Goal: Task Accomplishment & Management: Use online tool/utility

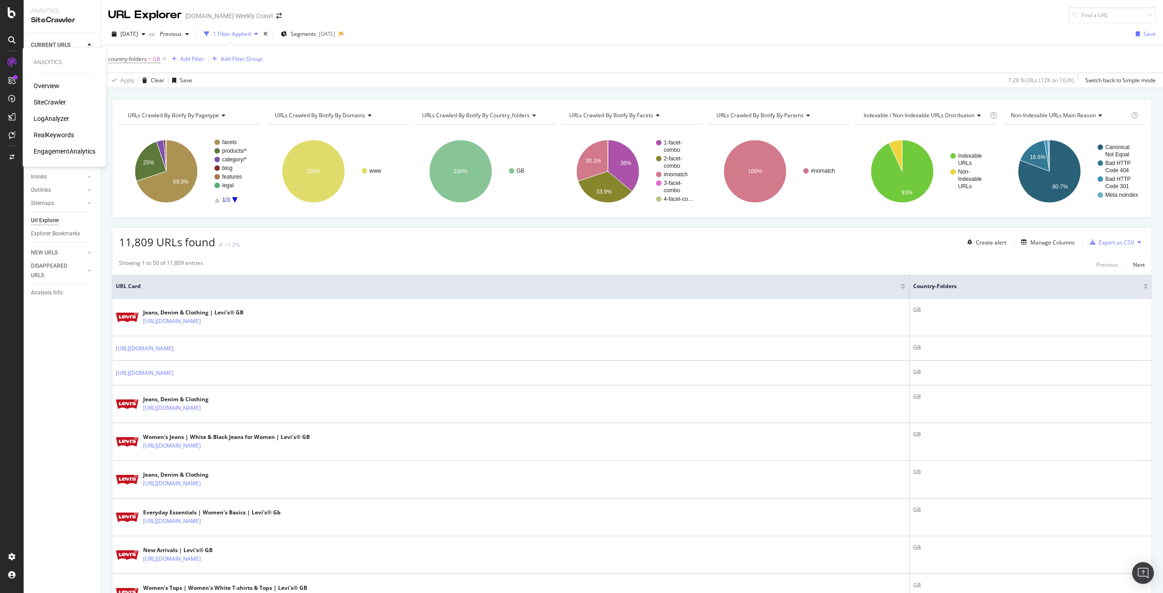
click at [40, 85] on div "Overview" at bounding box center [47, 85] width 26 height 9
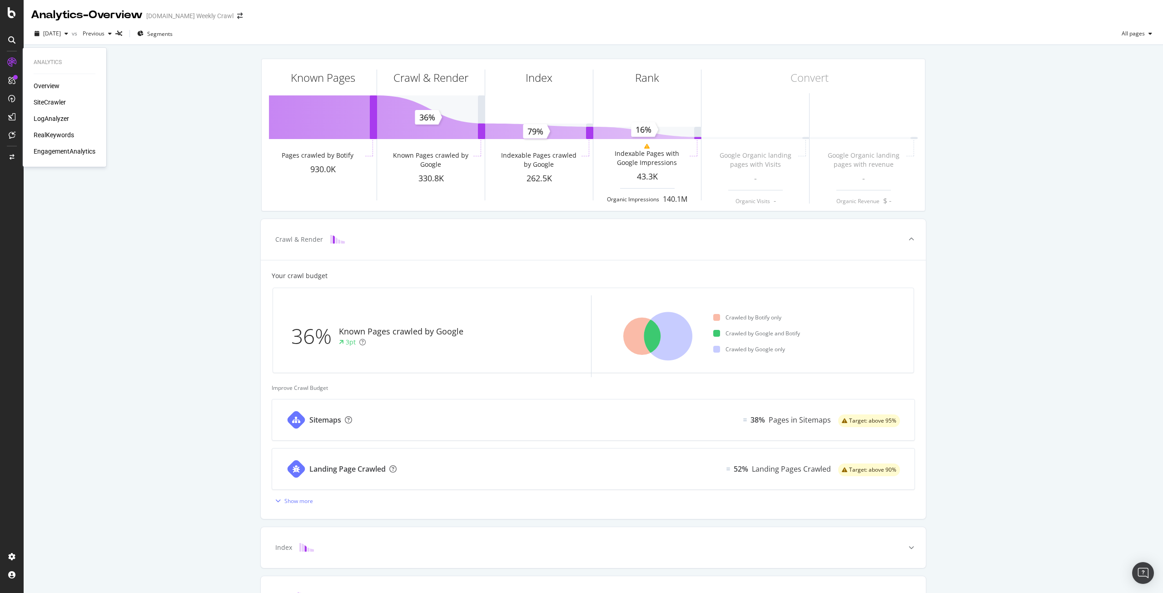
click at [40, 99] on div "SiteCrawler" at bounding box center [50, 102] width 32 height 9
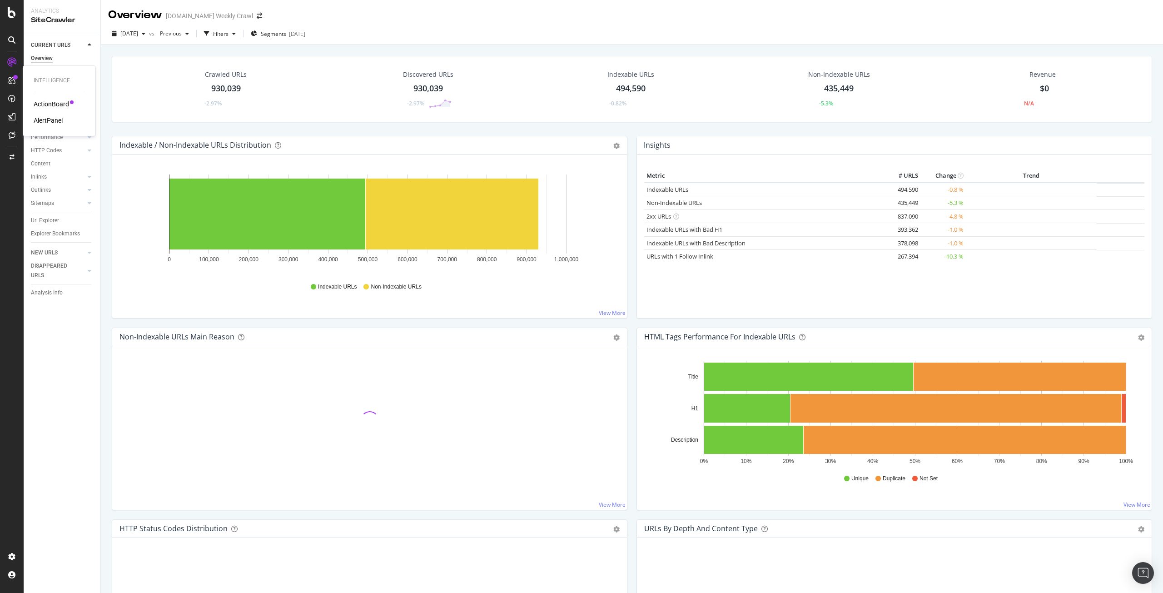
click at [50, 119] on div "AlertPanel" at bounding box center [48, 120] width 29 height 9
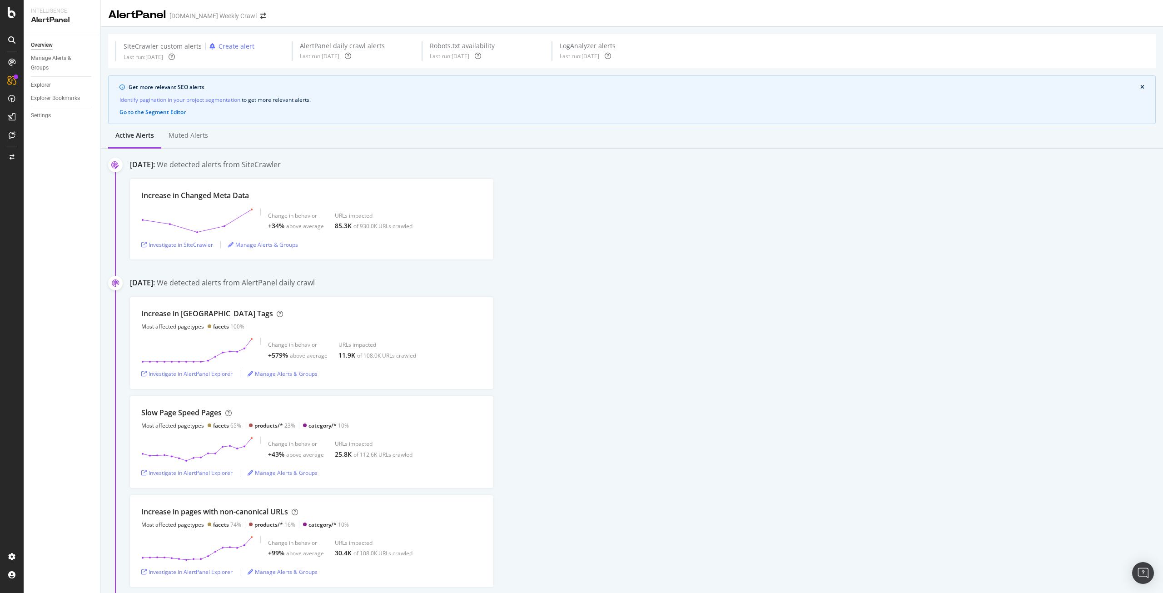
click at [13, 43] on icon at bounding box center [11, 39] width 7 height 7
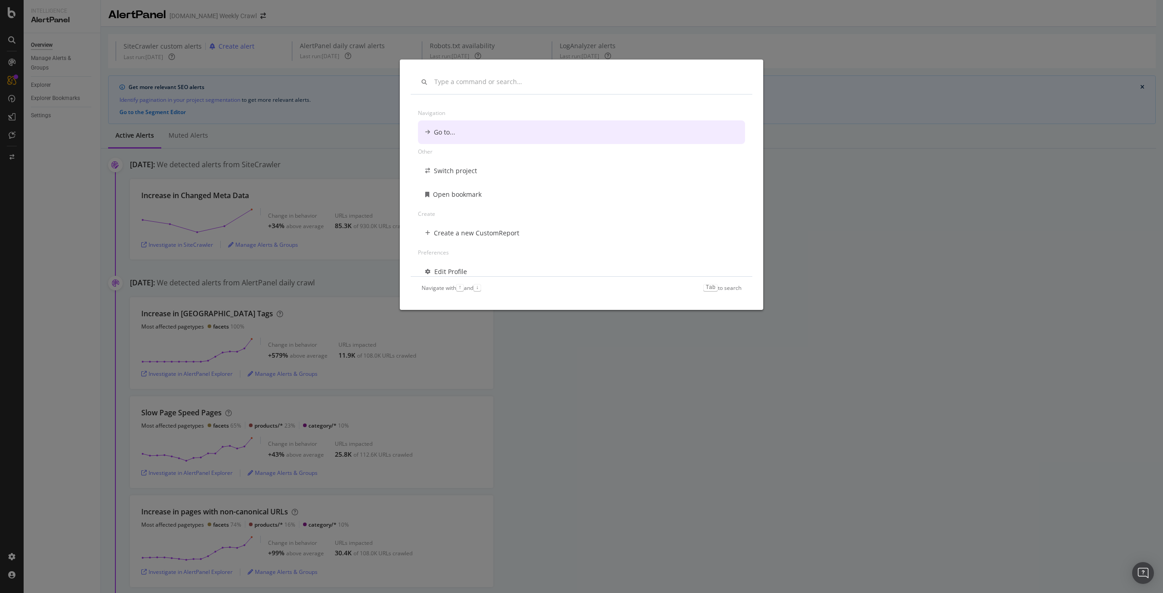
click at [61, 101] on div "Navigation Go to... Other Switch project Open bookmark Create Create a new Cust…" at bounding box center [581, 296] width 1163 height 593
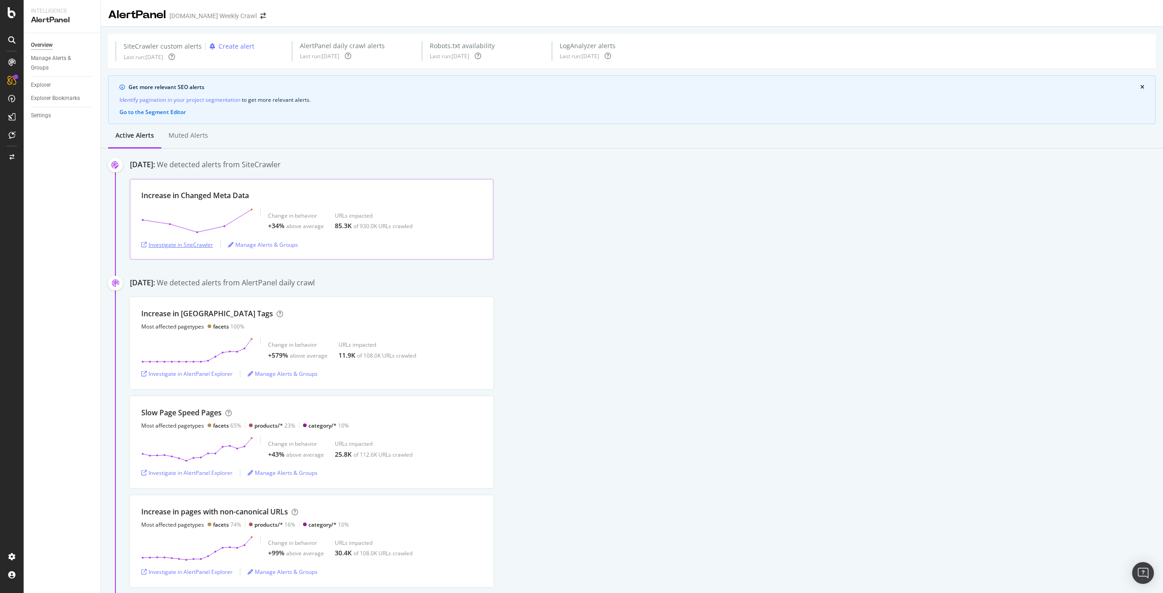
click at [186, 246] on div "Investigate in SiteCrawler" at bounding box center [177, 245] width 72 height 8
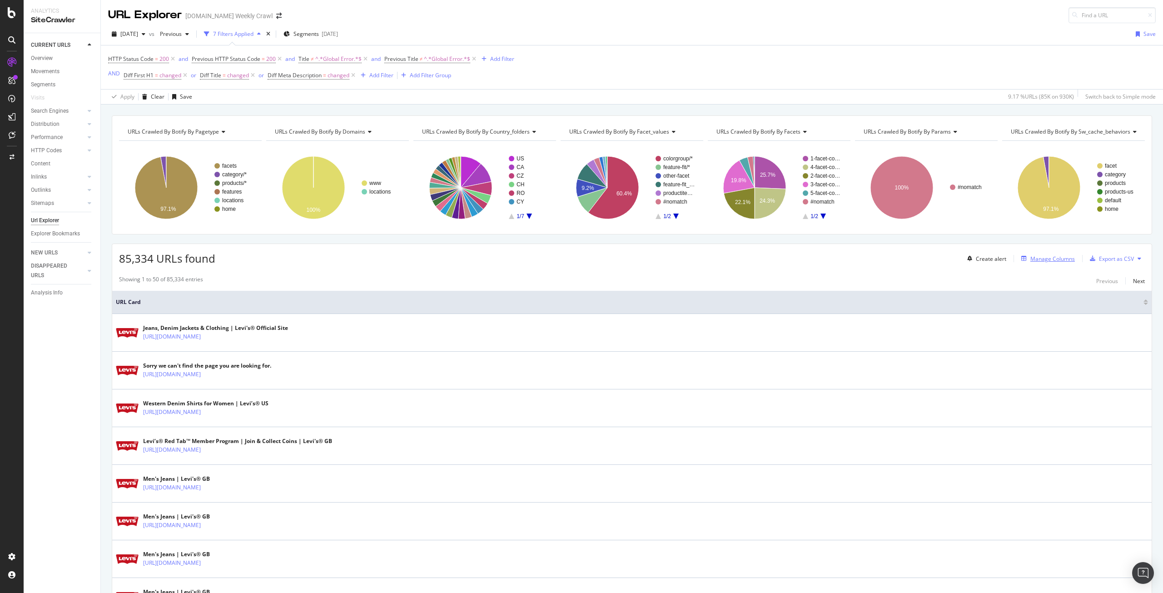
click at [1053, 260] on div "Manage Columns" at bounding box center [1053, 259] width 45 height 8
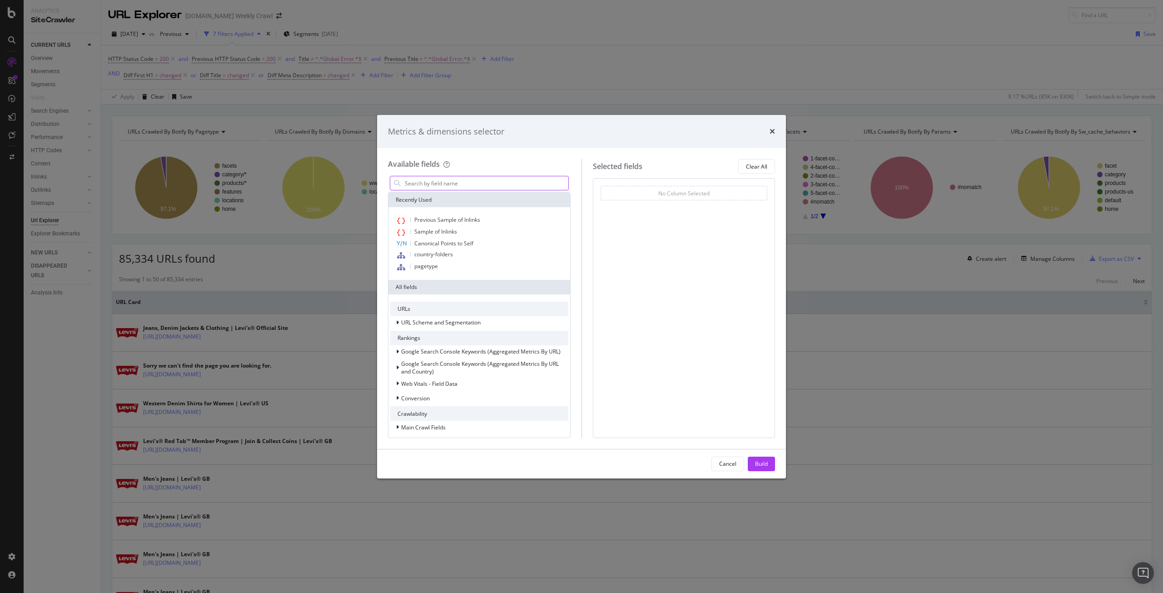
click at [483, 183] on input "modal" at bounding box center [486, 183] width 165 height 14
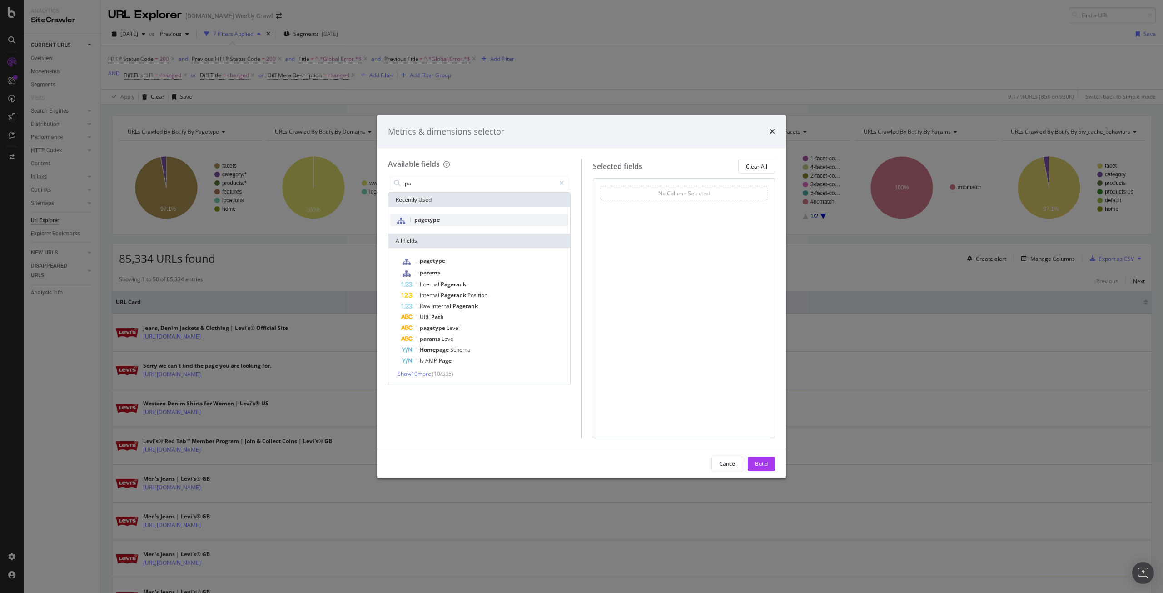
click at [443, 221] on div "pagetype" at bounding box center [479, 220] width 178 height 12
click at [498, 191] on div "pa" at bounding box center [479, 183] width 183 height 18
click at [436, 188] on input "pa" at bounding box center [479, 183] width 151 height 14
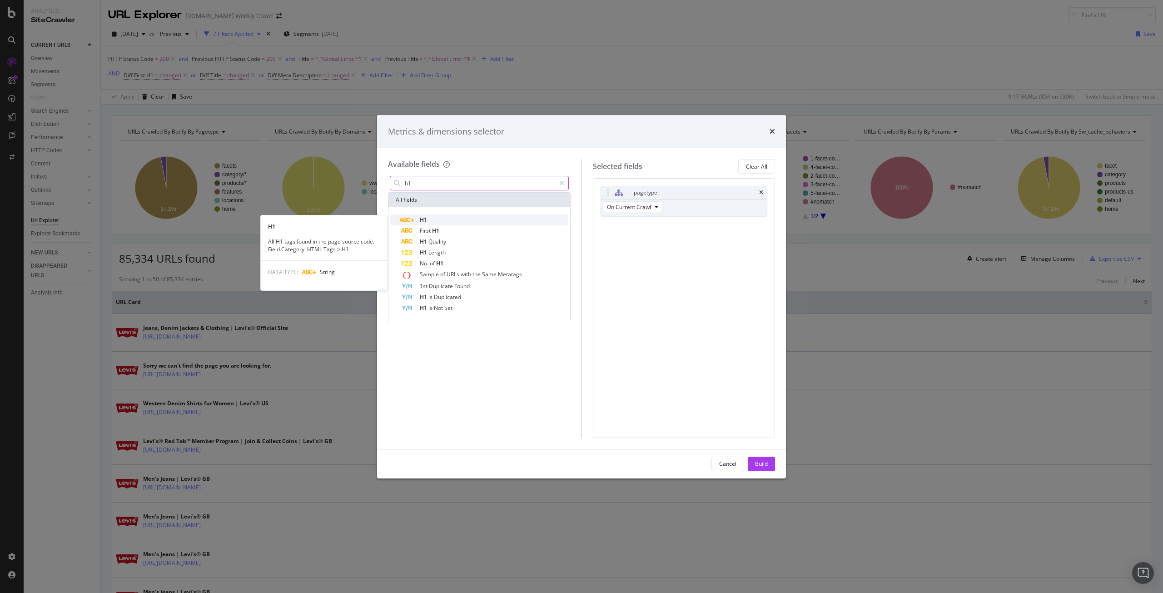
type input "h1"
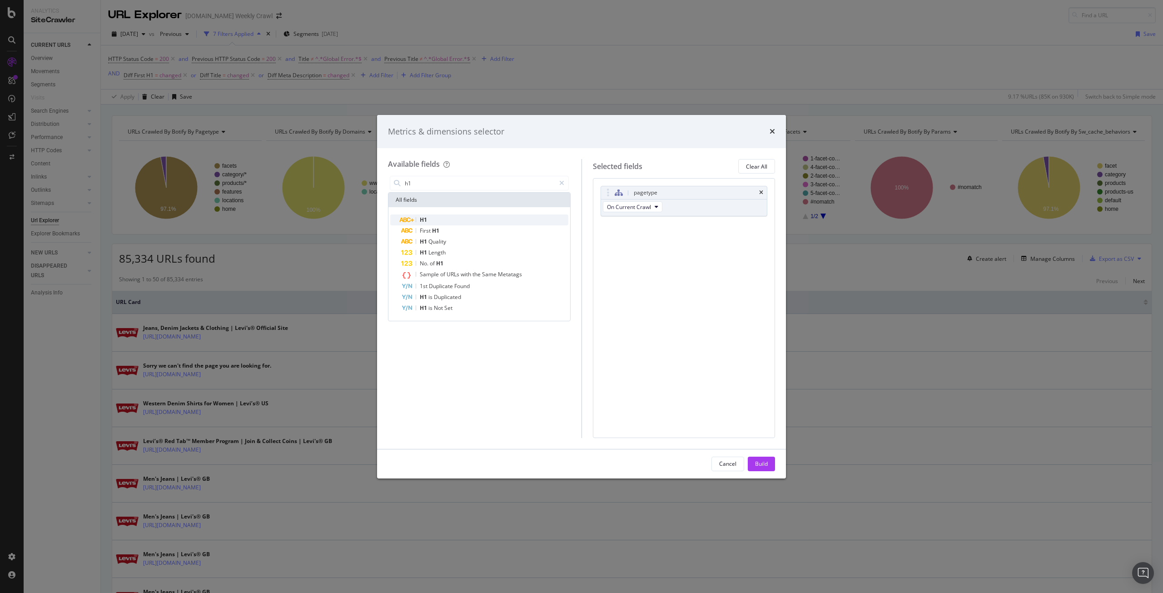
click at [439, 222] on div "H1" at bounding box center [484, 219] width 167 height 11
click at [454, 187] on input "h1" at bounding box center [479, 183] width 151 height 14
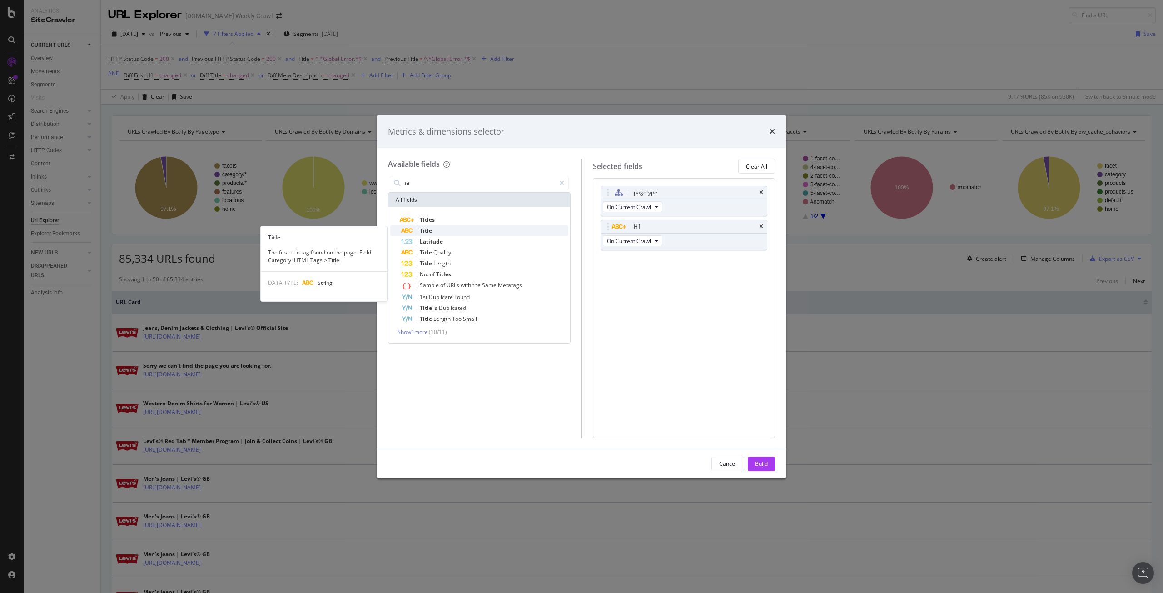
click at [447, 234] on div "Title" at bounding box center [484, 230] width 167 height 11
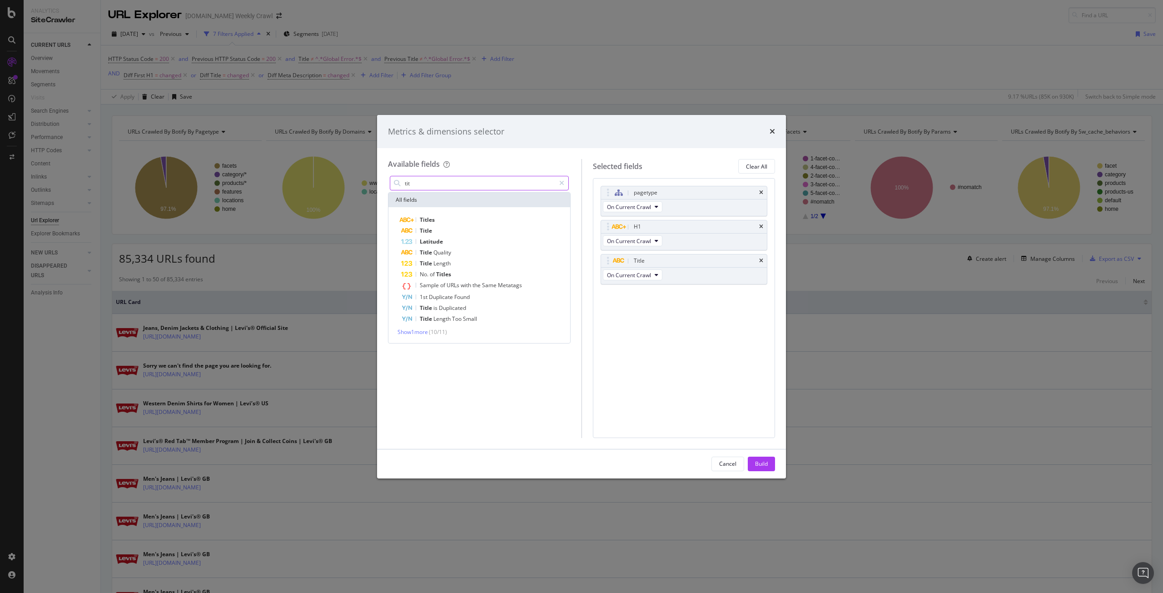
click at [436, 189] on input "tit" at bounding box center [479, 183] width 151 height 14
type input "stat"
click at [440, 214] on div "HTTP Status Code Visits HTTP Status Code Consistency (Logs) Crawls HTTP Status …" at bounding box center [480, 274] width 182 height 135
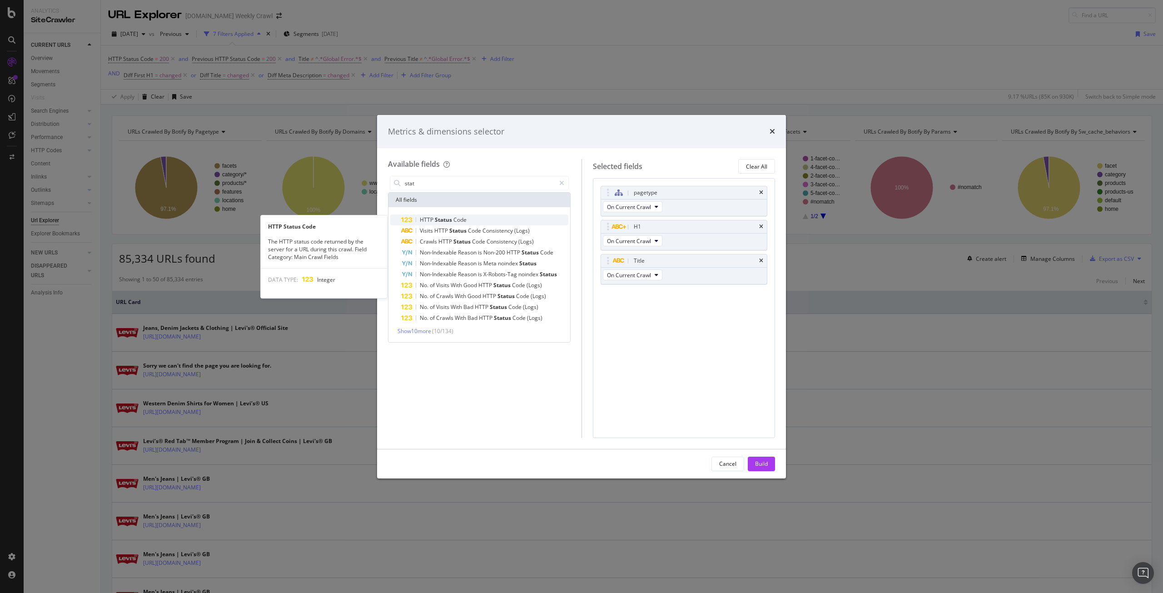
click at [433, 222] on span "HTTP" at bounding box center [427, 220] width 15 height 8
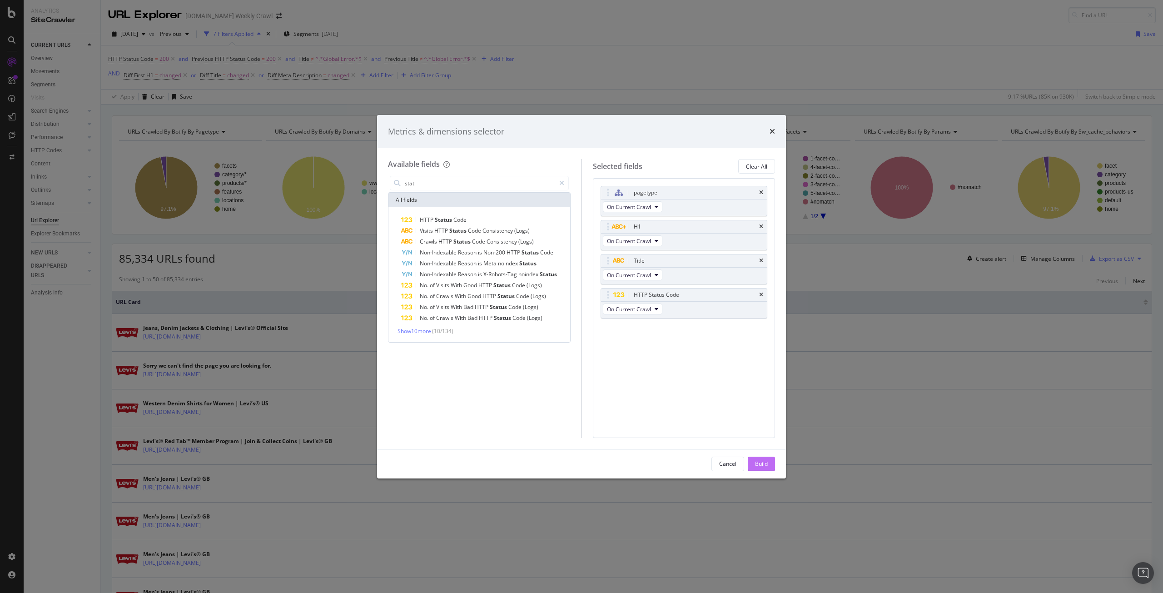
click at [766, 463] on div "Build" at bounding box center [761, 464] width 13 height 8
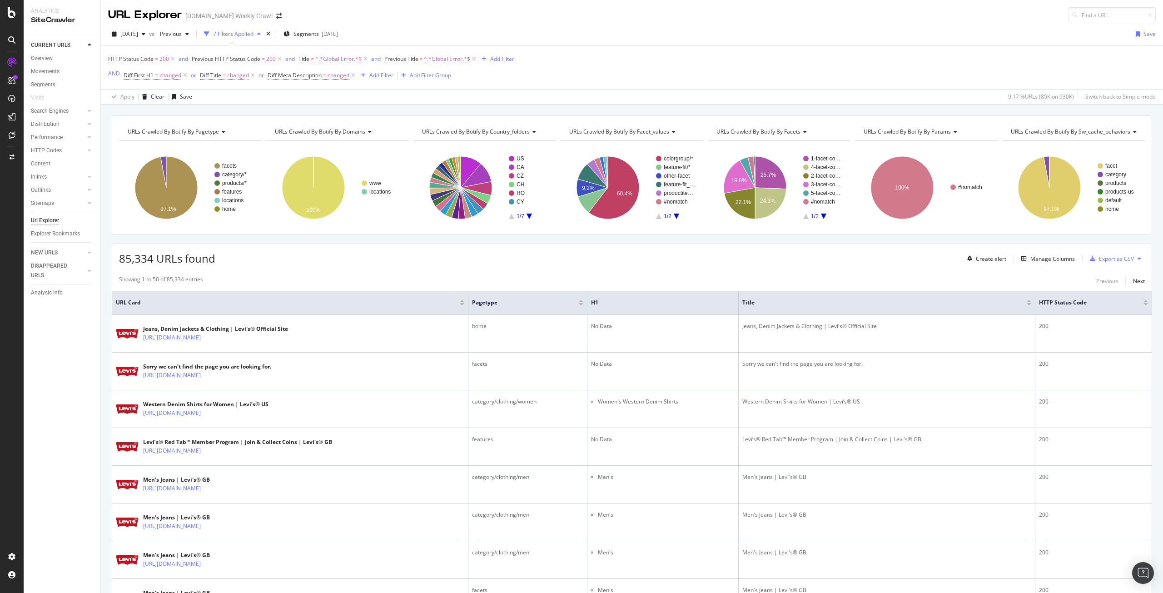
click at [519, 66] on div "HTTP Status Code = 200 and Previous HTTP Status Code = 200 and Title ≠ ^.*Globa…" at bounding box center [632, 67] width 1048 height 44
click at [1043, 256] on div "Manage Columns" at bounding box center [1053, 259] width 45 height 8
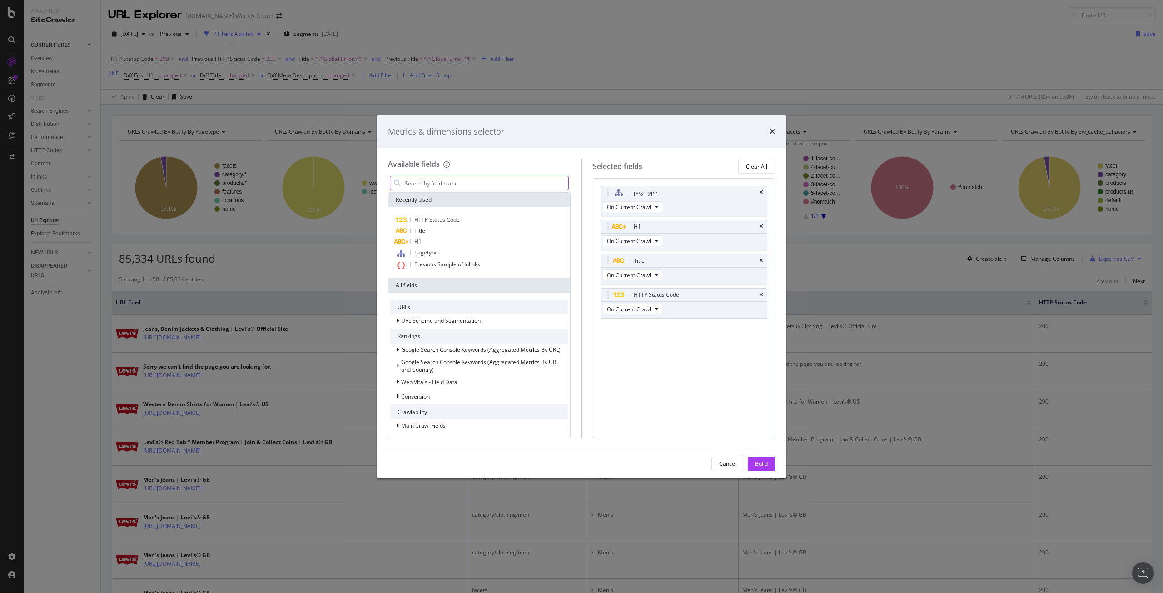
click at [494, 184] on input "modal" at bounding box center [486, 183] width 165 height 14
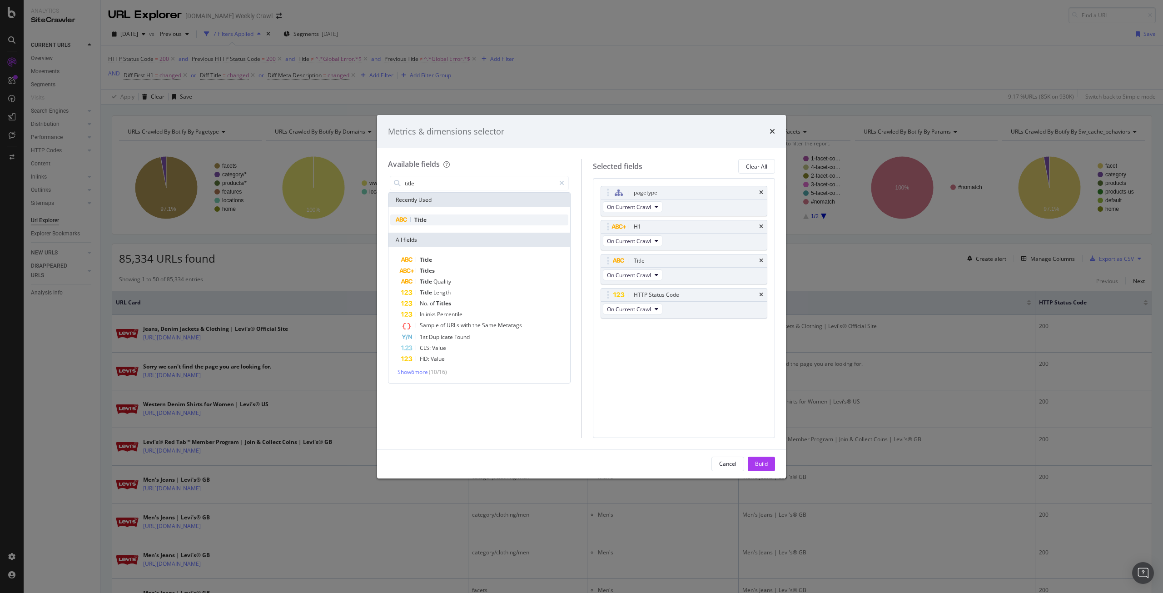
click at [428, 225] on div "Title" at bounding box center [479, 219] width 178 height 11
click at [763, 332] on div "Previous Title" at bounding box center [684, 329] width 166 height 13
click at [762, 327] on icon "times" at bounding box center [761, 328] width 4 height 5
click at [427, 185] on input "title" at bounding box center [479, 183] width 151 height 14
click at [419, 219] on span "H1" at bounding box center [417, 220] width 7 height 8
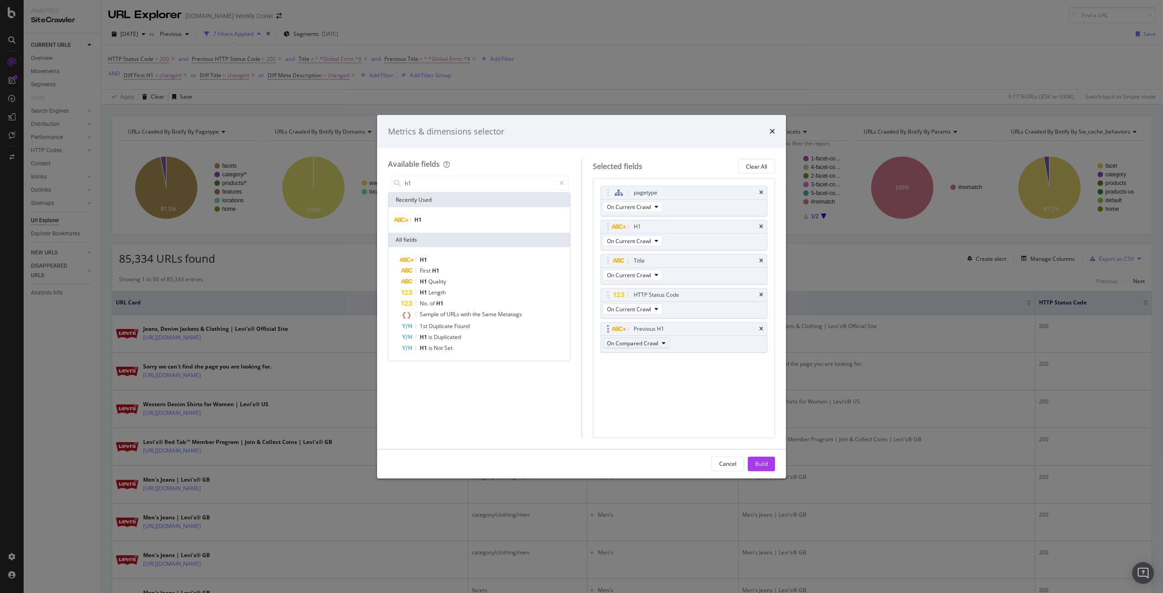
click at [651, 344] on span "On Compared Crawl" at bounding box center [632, 343] width 51 height 8
click at [647, 375] on span "On Compared Crawl" at bounding box center [637, 376] width 52 height 8
click at [660, 375] on span "On Compared Crawl" at bounding box center [637, 376] width 52 height 8
click at [652, 376] on span "On Compared Crawl" at bounding box center [637, 376] width 52 height 8
click at [633, 373] on span "On Compared Crawl" at bounding box center [637, 376] width 52 height 8
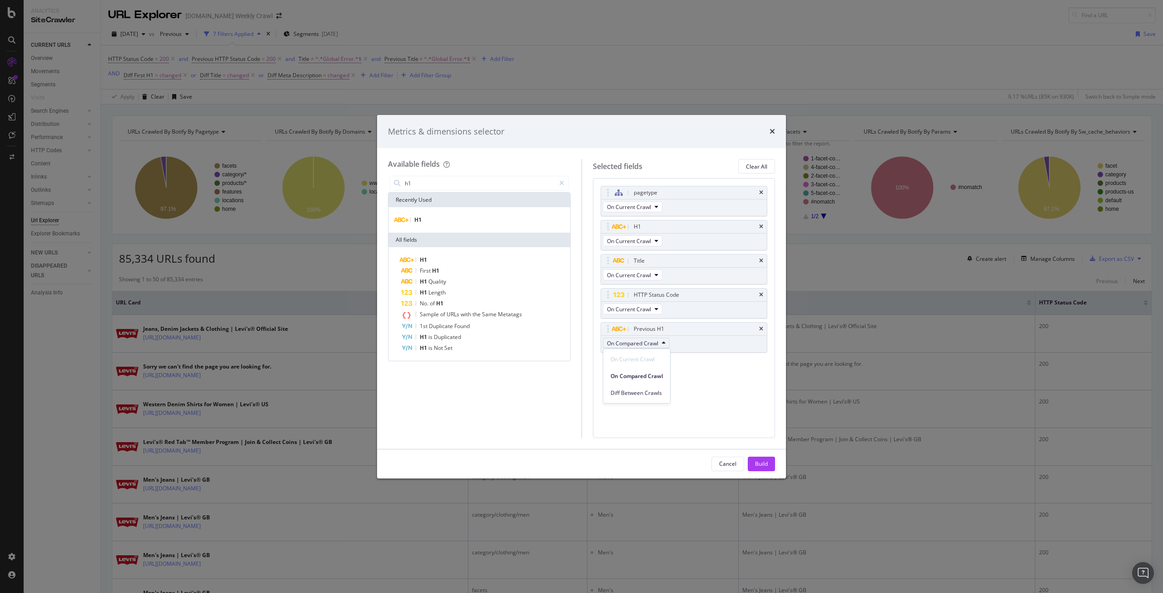
click at [703, 378] on div "pagetype On Current Crawl H1 On Current Crawl Title On Current Crawl HTTP Statu…" at bounding box center [684, 307] width 183 height 259
drag, startPoint x: 708, startPoint y: 226, endPoint x: 700, endPoint y: 303, distance: 76.8
click at [474, 179] on input "h1" at bounding box center [479, 183] width 151 height 14
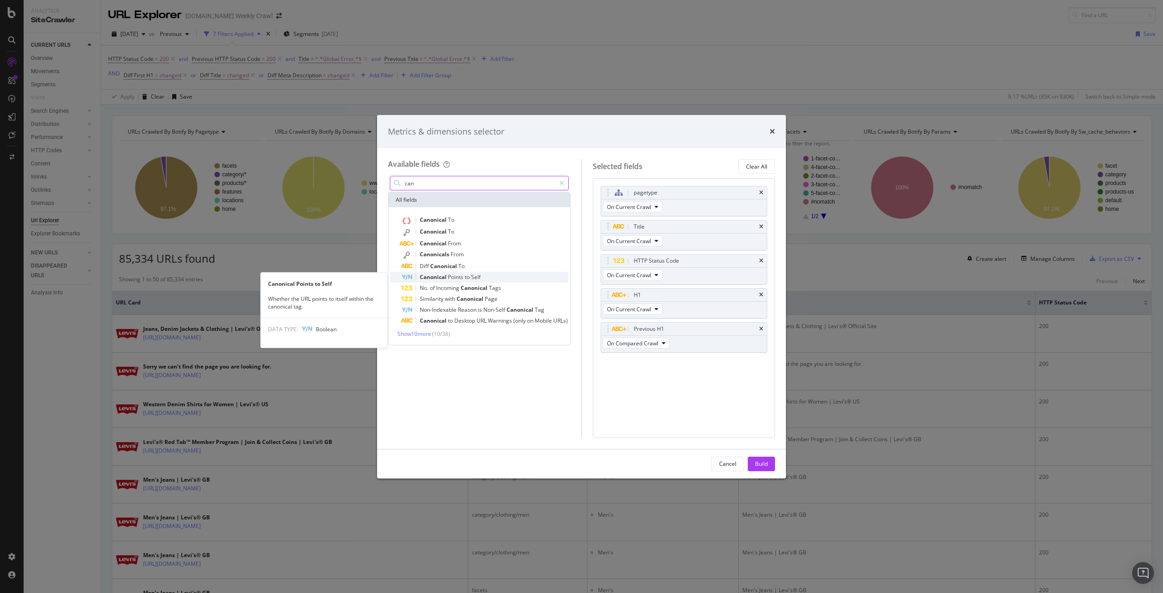
type input "can"
click at [469, 275] on span "to" at bounding box center [468, 277] width 6 height 8
click at [484, 274] on div "Canonical Points to Self" at bounding box center [484, 277] width 167 height 11
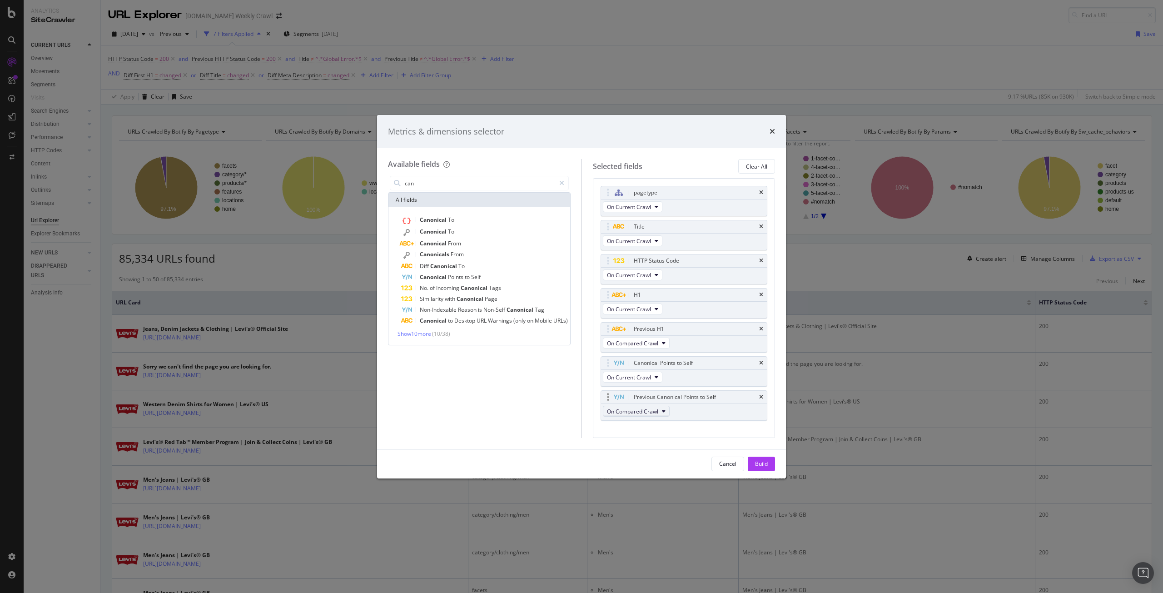
click at [633, 415] on span "On Compared Crawl" at bounding box center [632, 412] width 51 height 8
click at [634, 445] on span "On Compared Crawl" at bounding box center [637, 444] width 52 height 8
click at [766, 464] on div "Build" at bounding box center [761, 464] width 13 height 8
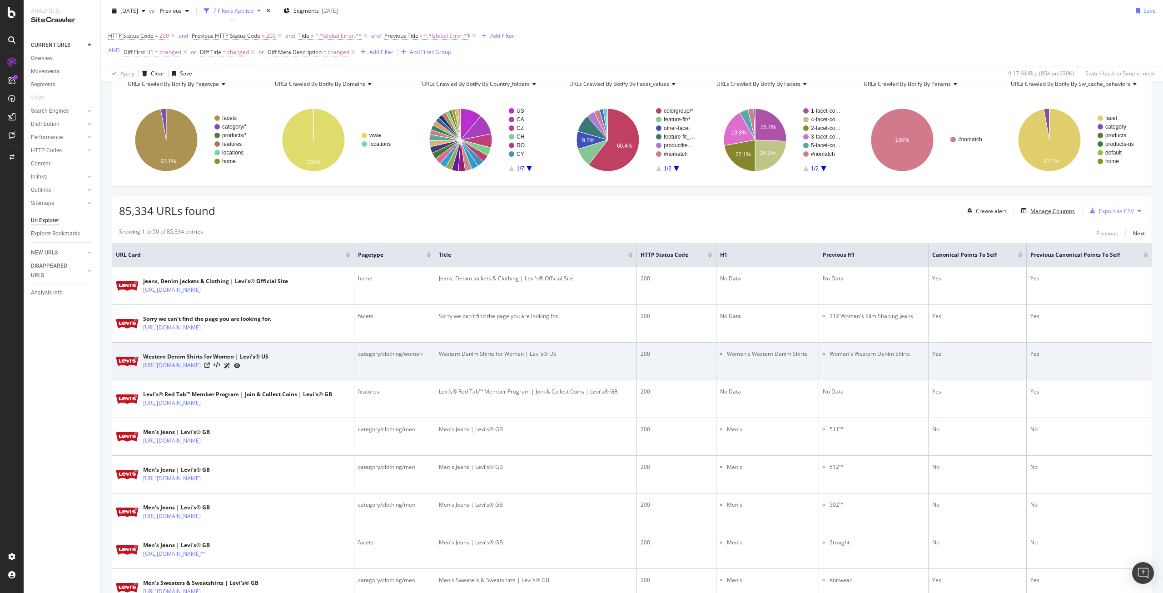
scroll to position [48, 0]
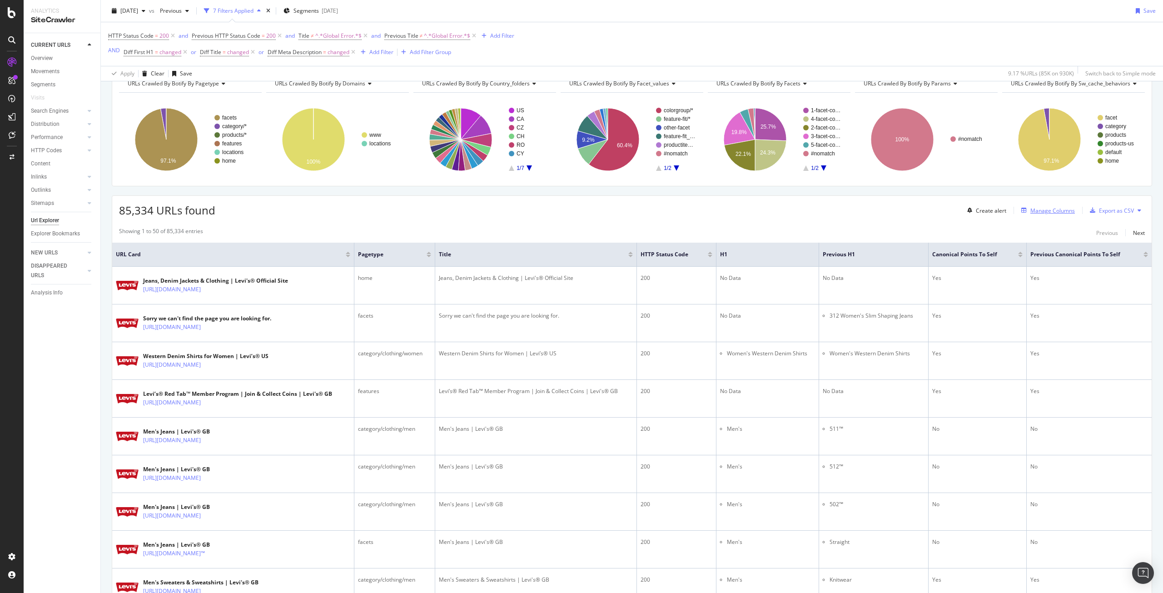
click at [1036, 213] on div "Manage Columns" at bounding box center [1053, 211] width 45 height 8
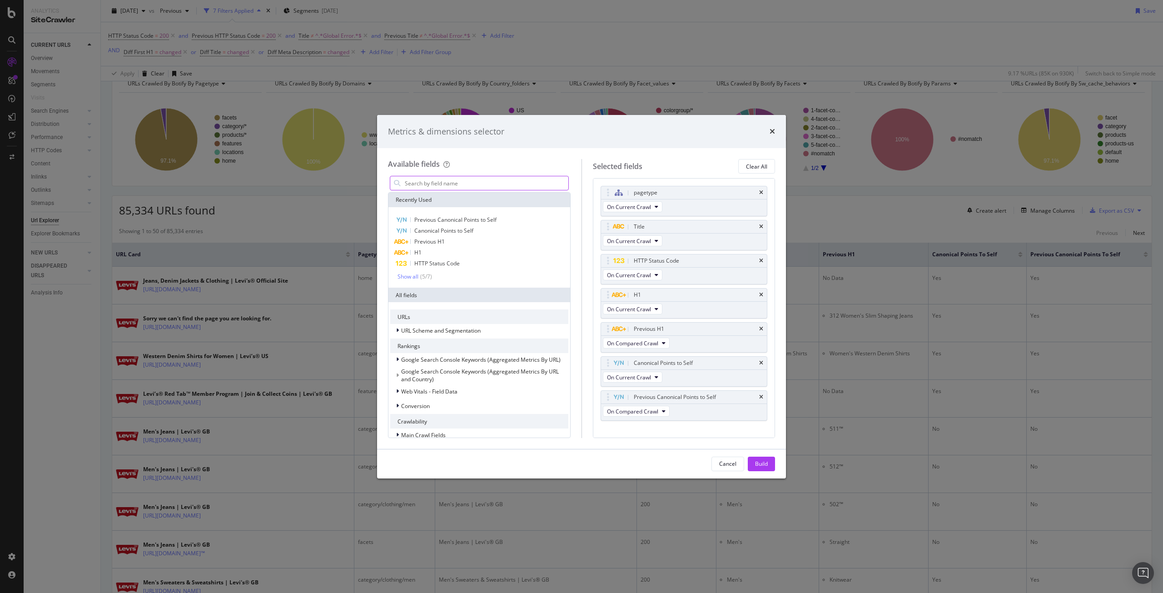
click at [496, 184] on input "modal" at bounding box center [486, 183] width 165 height 14
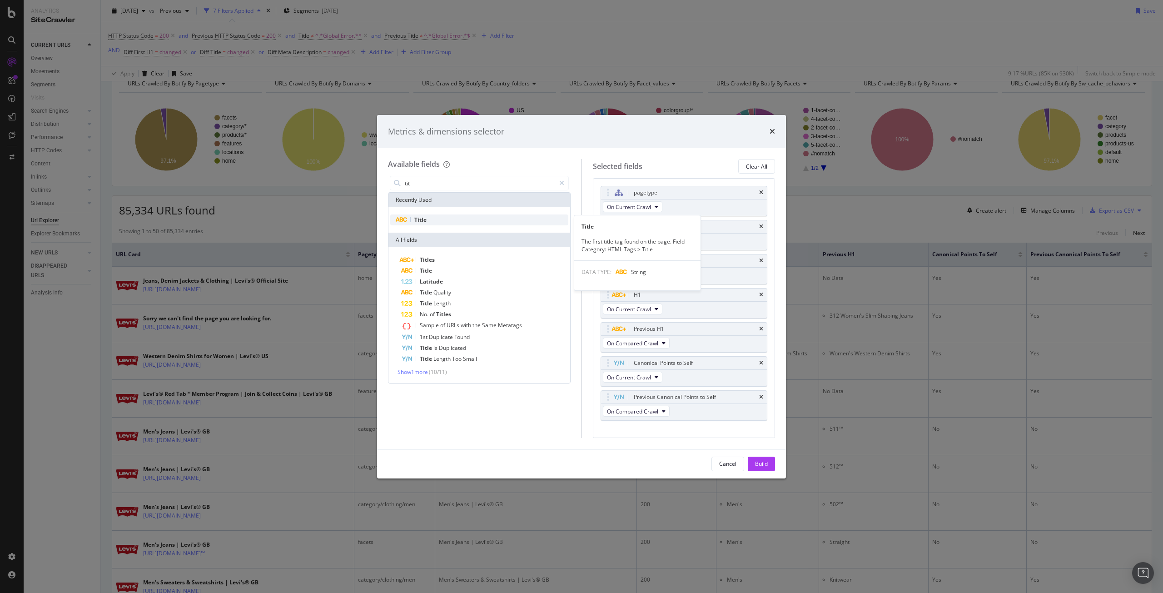
click at [429, 222] on div "Title" at bounding box center [479, 219] width 178 height 11
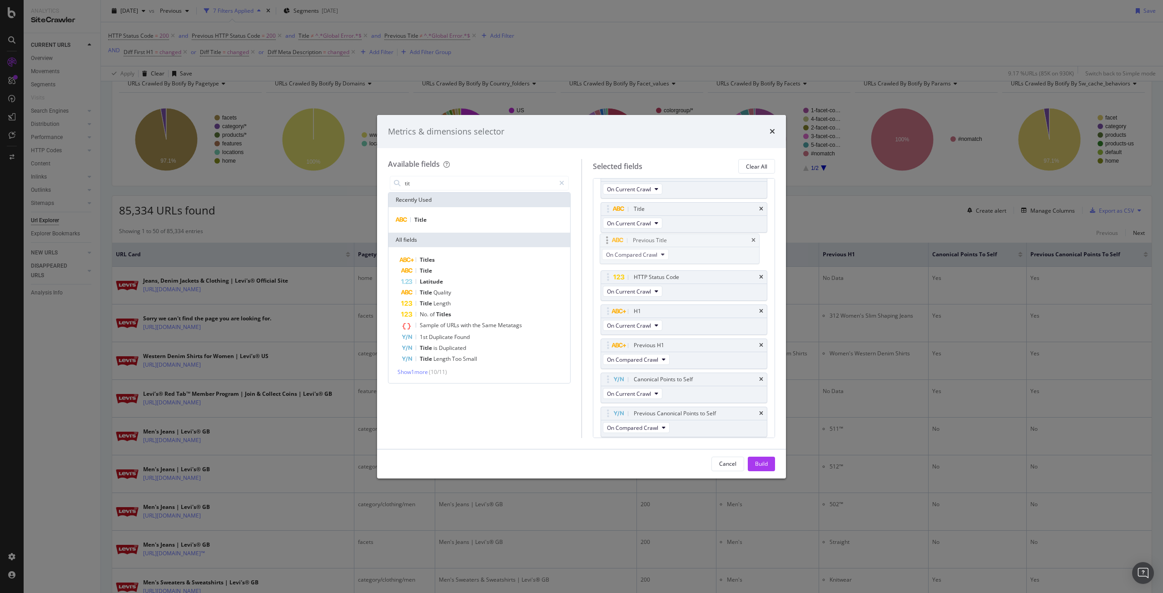
drag, startPoint x: 693, startPoint y: 414, endPoint x: 693, endPoint y: 242, distance: 172.2
click at [693, 242] on body "Analytics SiteCrawler CURRENT URLS Overview Movements Segments Visits Search En…" at bounding box center [581, 296] width 1163 height 593
click at [492, 189] on input "tit" at bounding box center [479, 183] width 151 height 14
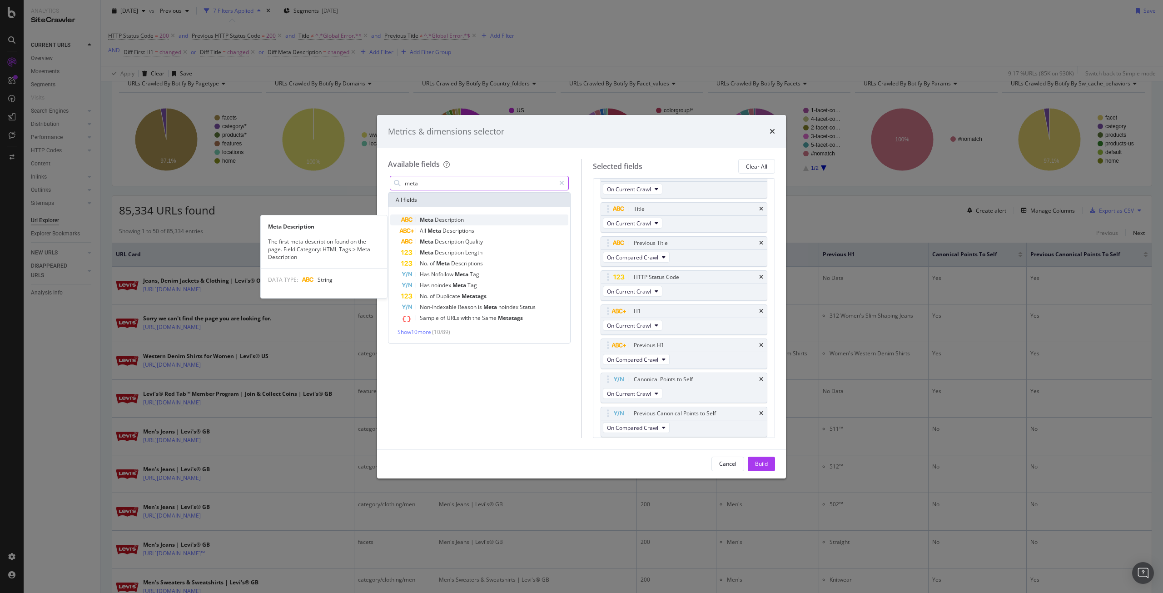
type input "meta"
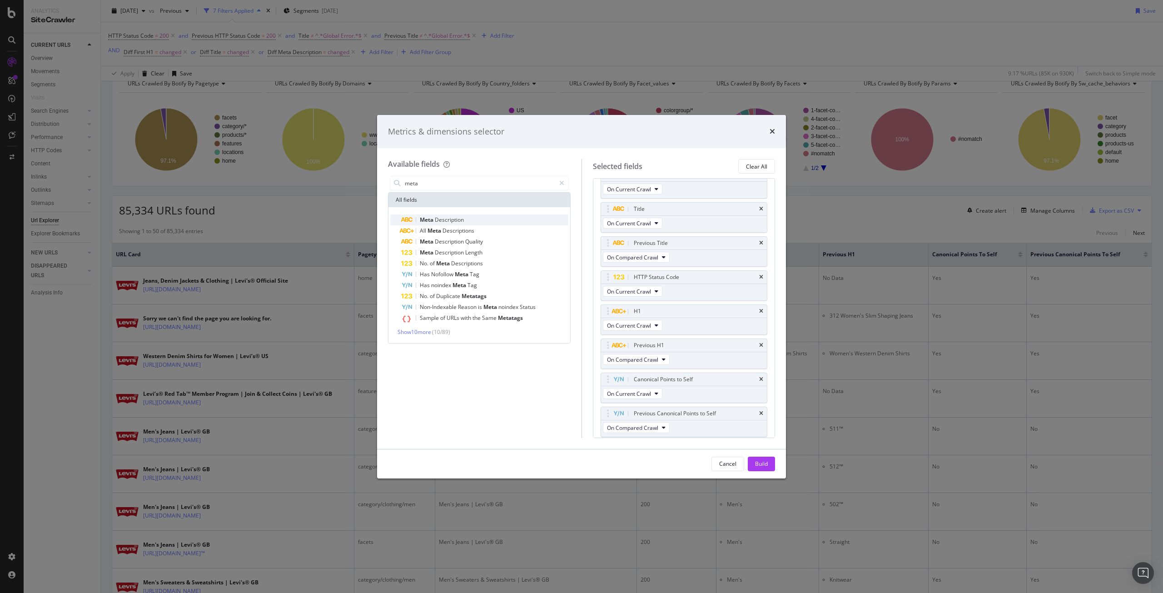
click at [464, 217] on span "Description" at bounding box center [449, 220] width 29 height 8
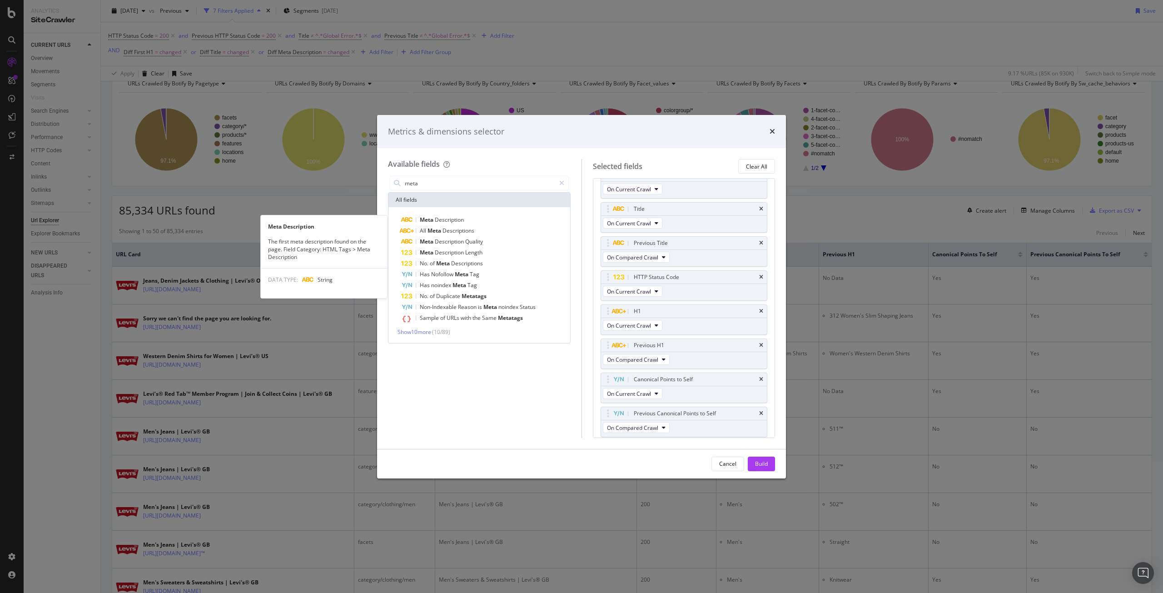
scroll to position [52, 0]
click at [464, 217] on span "Description" at bounding box center [449, 220] width 29 height 8
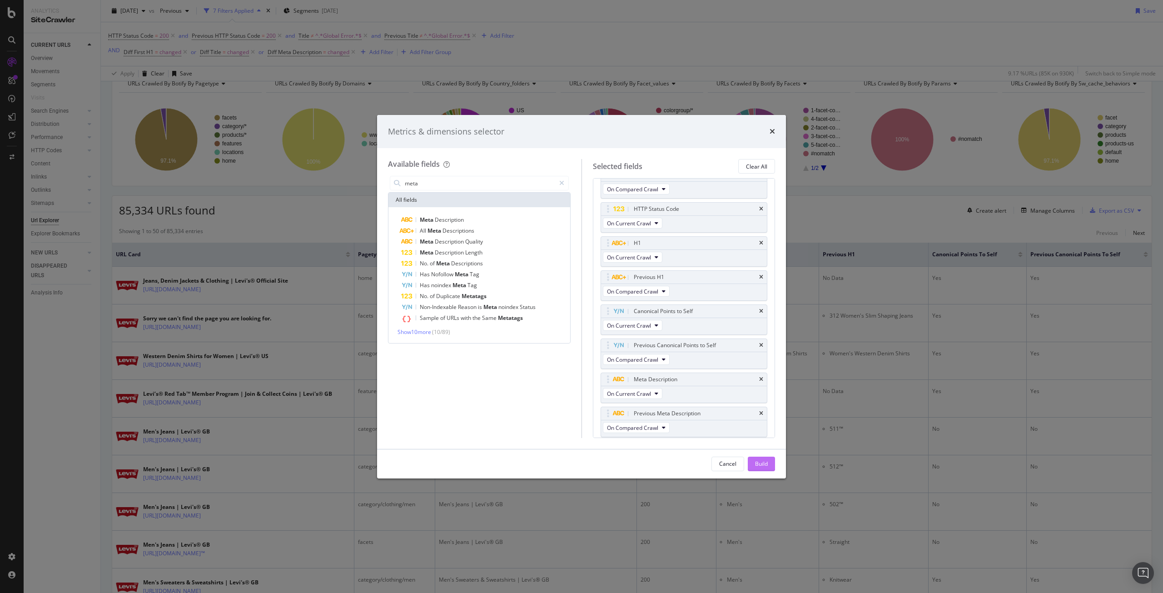
click at [764, 466] on div "Build" at bounding box center [761, 464] width 13 height 8
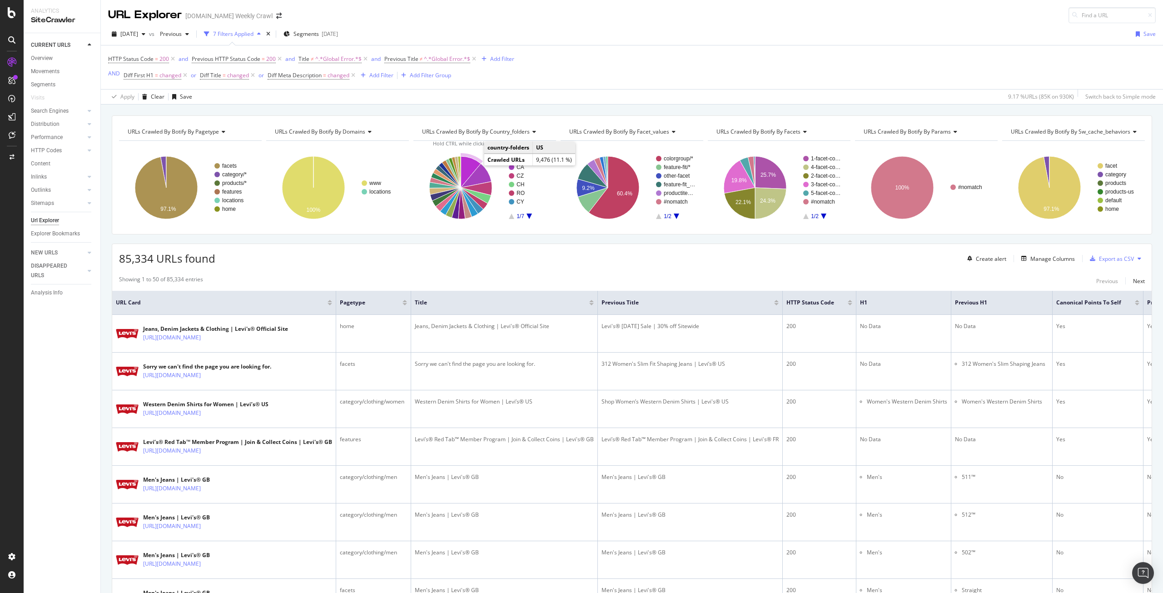
click at [474, 165] on icon "A chart." at bounding box center [471, 171] width 20 height 31
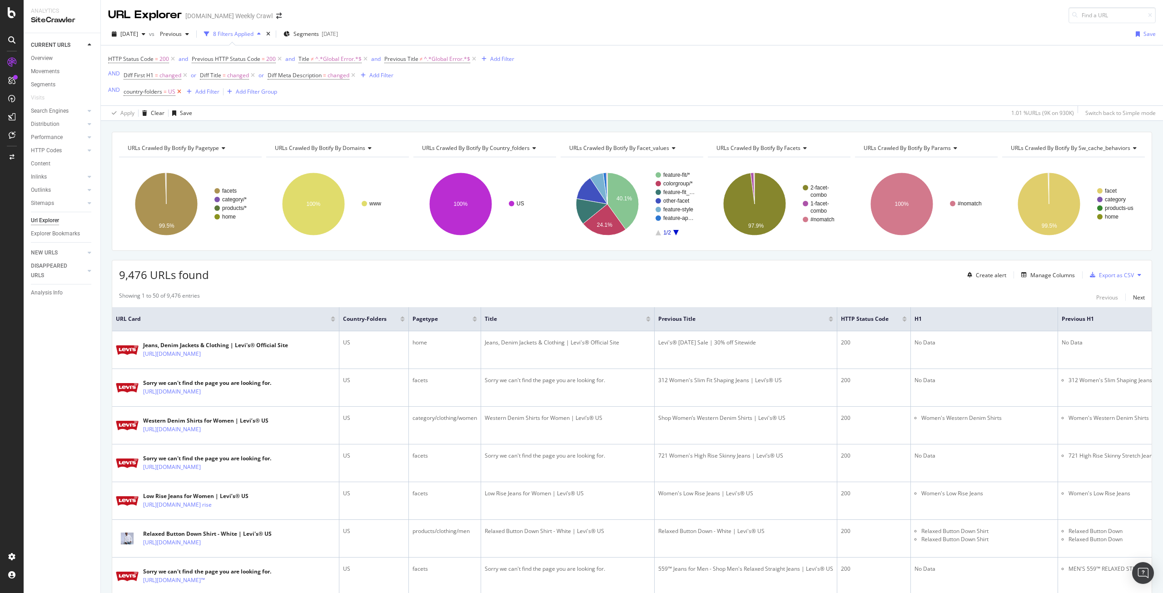
click at [182, 93] on icon at bounding box center [179, 91] width 8 height 9
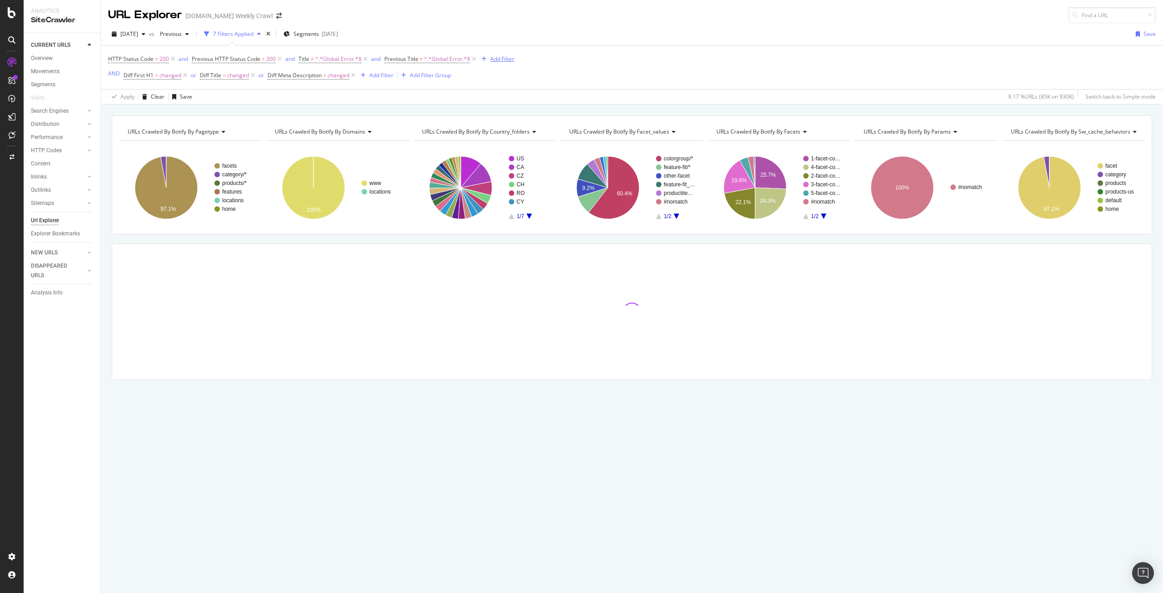
click at [507, 59] on div "Add Filter" at bounding box center [502, 59] width 24 height 8
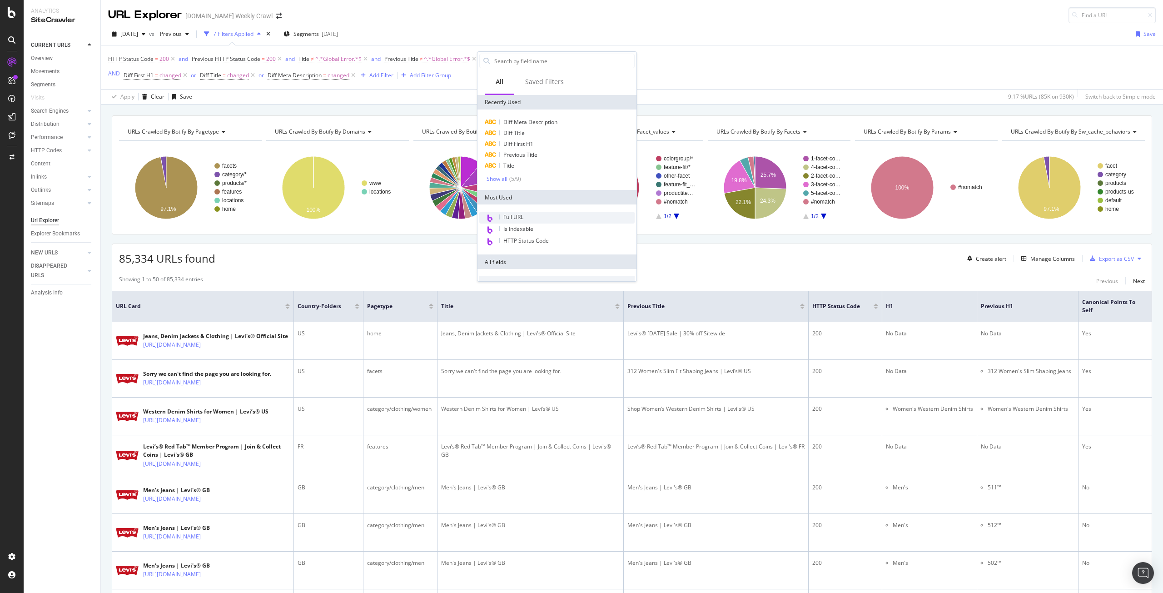
click at [519, 214] on span "Full URL" at bounding box center [514, 217] width 20 height 8
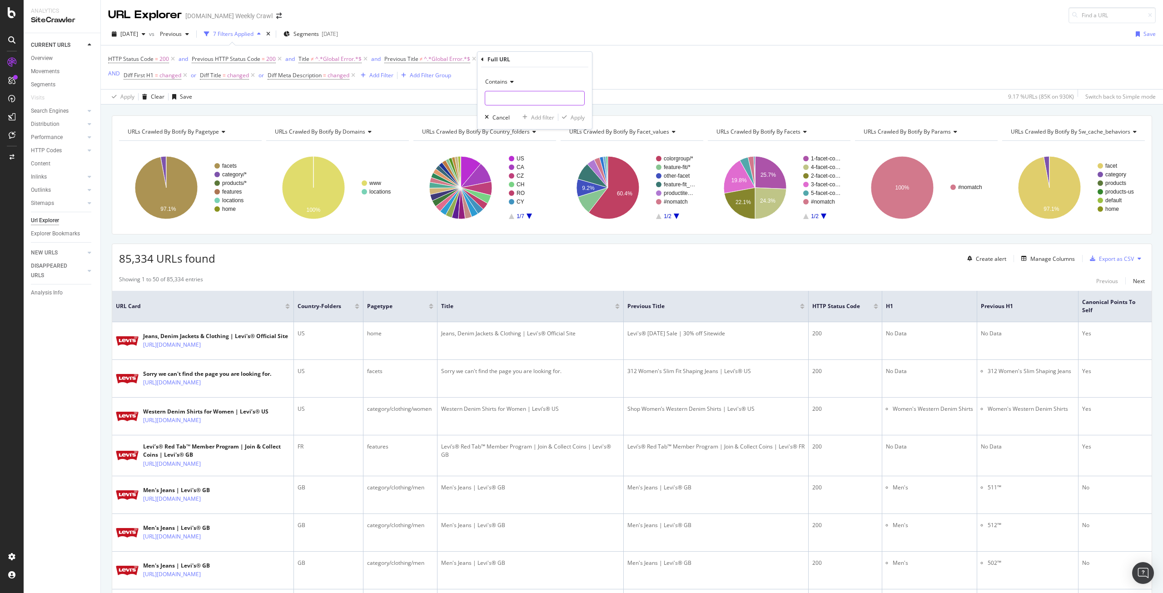
click at [528, 105] on input "text" at bounding box center [534, 98] width 99 height 15
paste input "https://www.levi.com/GB/en_GB/clothing/men/c/levi_clothing_men/facets/feature-f…"
type input "https://www.levi.com/GB/en_GB/clothing/men/c/levi_clothing_men/facets/feature-f…"
click at [580, 119] on div "Apply" at bounding box center [578, 118] width 14 height 8
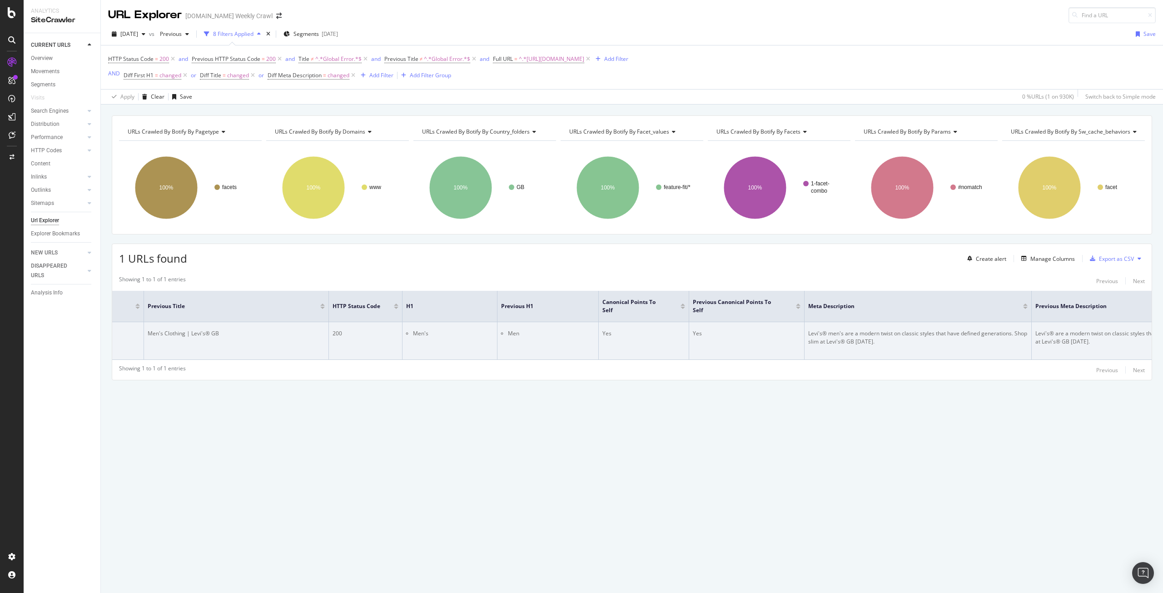
scroll to position [0, 587]
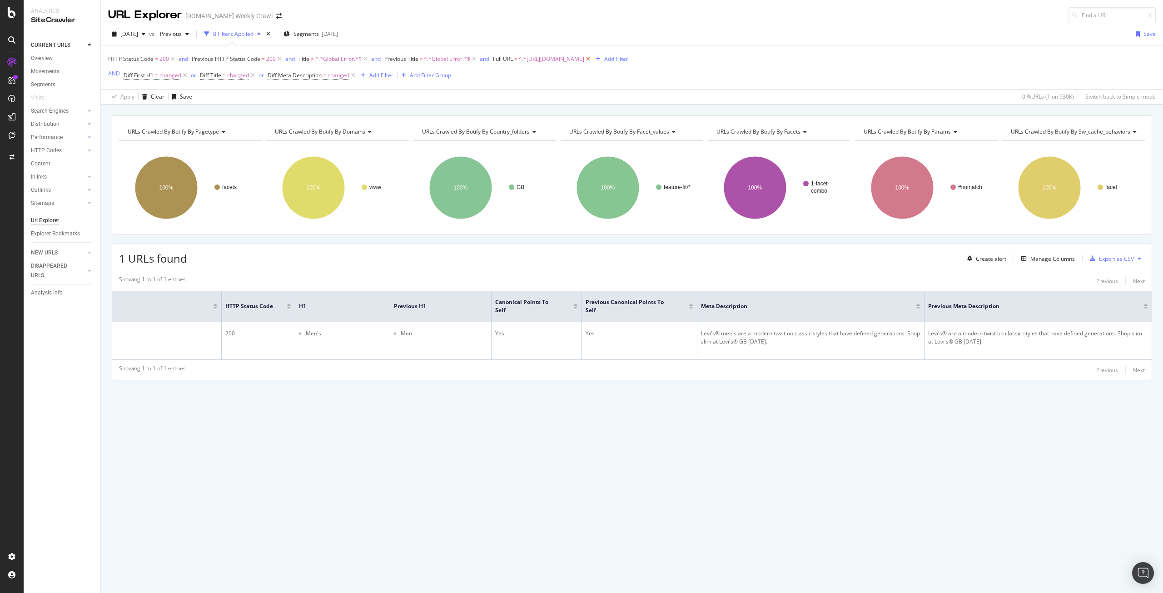
click at [592, 57] on icon at bounding box center [588, 59] width 8 height 9
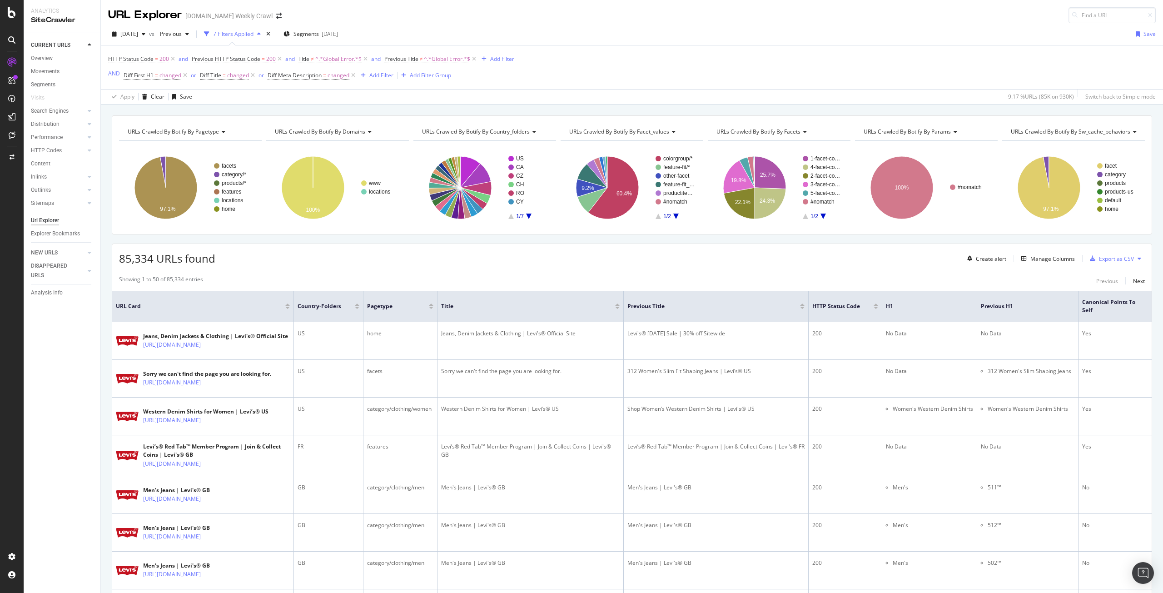
click at [528, 214] on icon "A chart." at bounding box center [528, 216] width 5 height 5
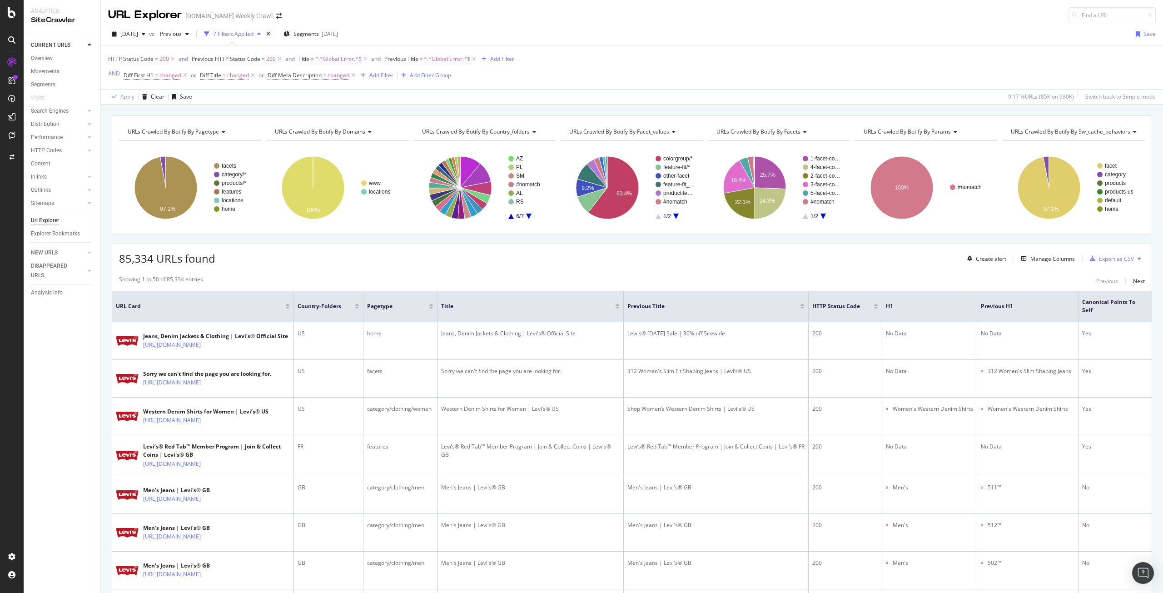
click at [528, 214] on icon "A chart." at bounding box center [528, 216] width 5 height 5
click at [509, 215] on icon "A chart." at bounding box center [511, 216] width 5 height 5
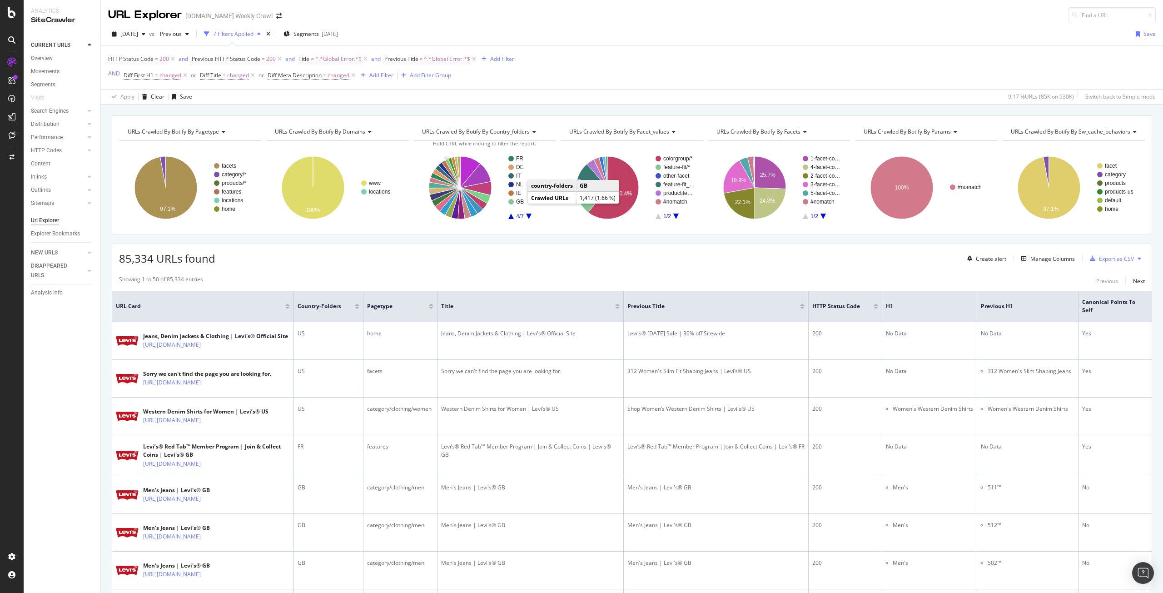
click at [520, 200] on text "GB" at bounding box center [520, 202] width 8 height 6
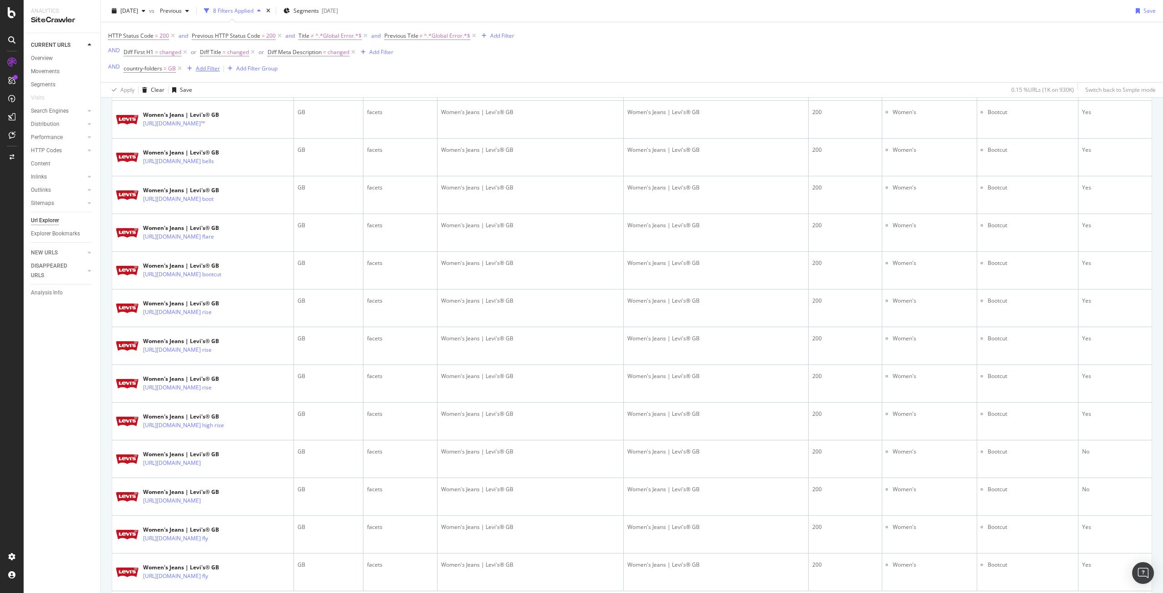
click at [212, 70] on div "Add Filter" at bounding box center [208, 69] width 24 height 8
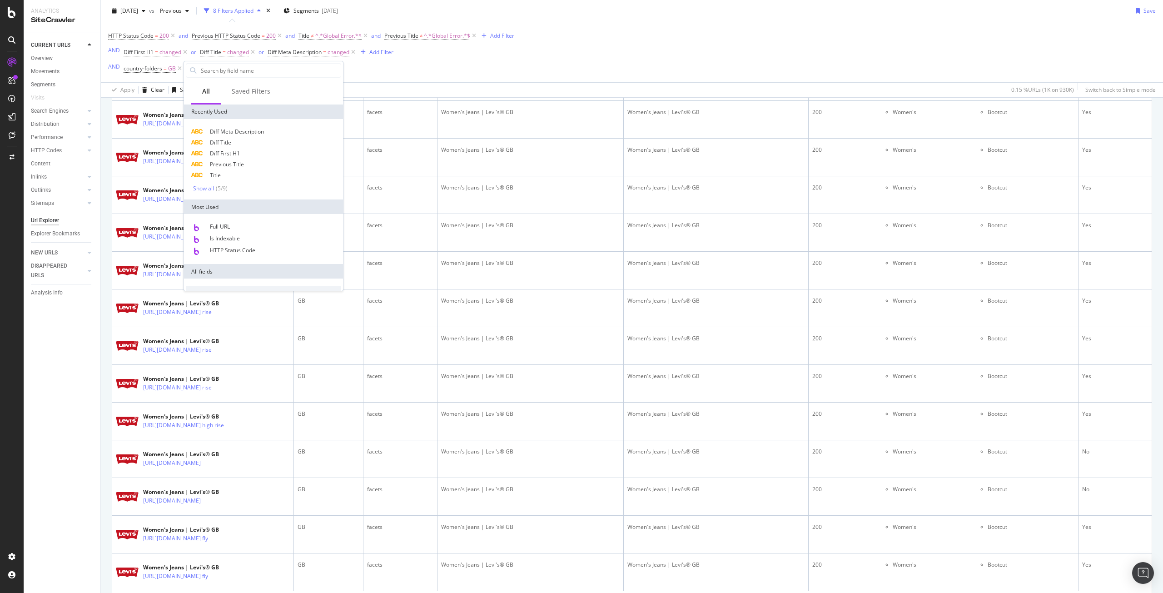
click at [212, 70] on input "text" at bounding box center [270, 71] width 141 height 14
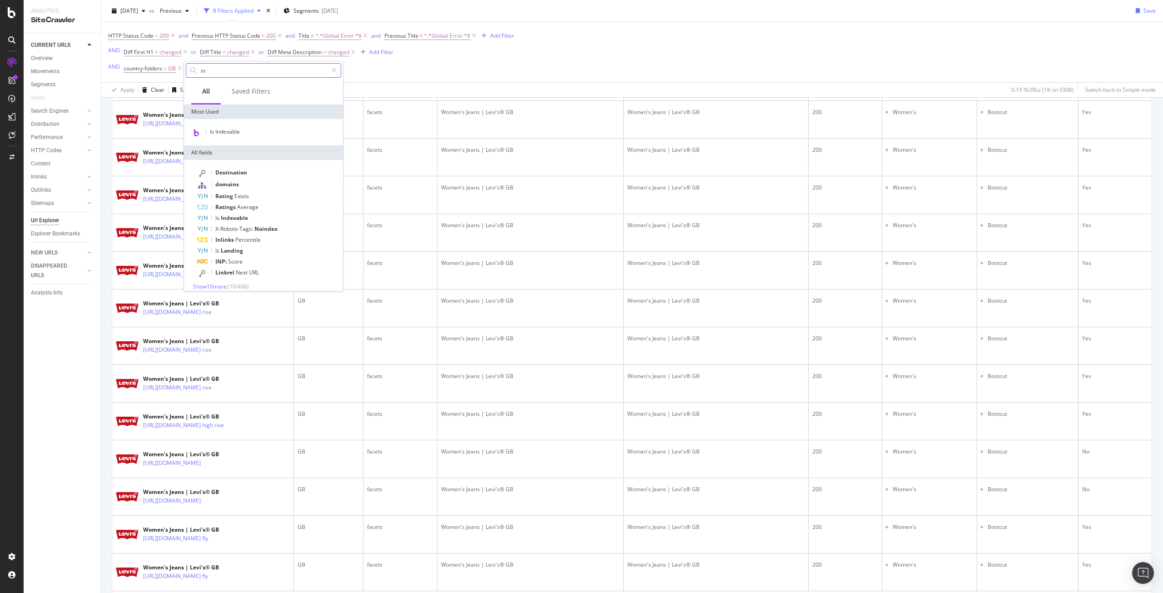
click at [277, 72] on input "in" at bounding box center [264, 71] width 128 height 14
type input "i"
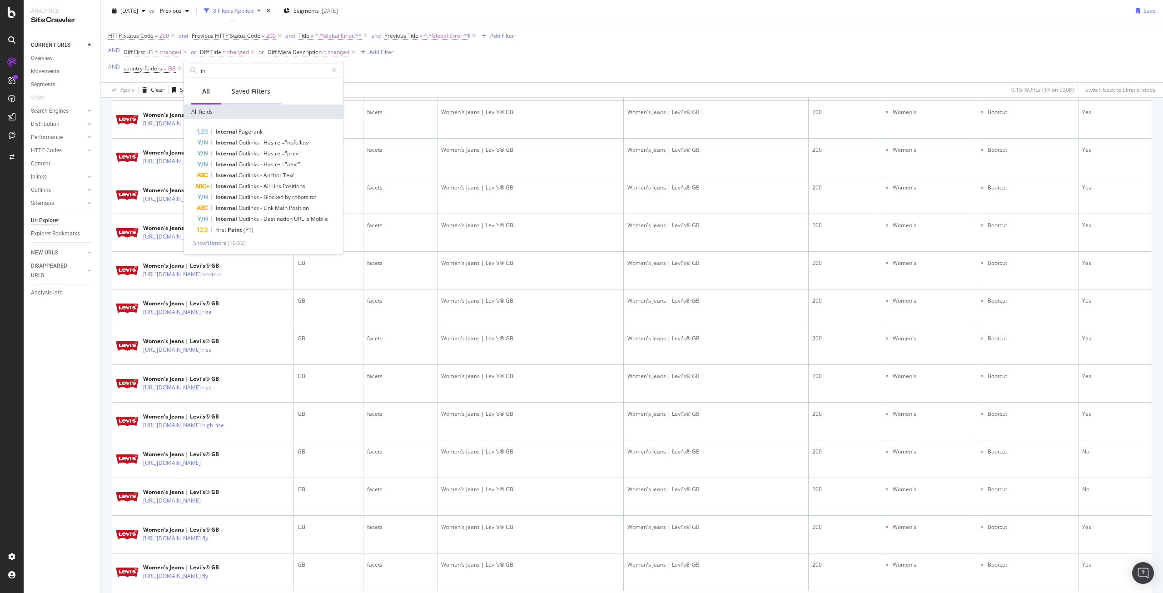
type input "i"
type input "link"
click at [223, 243] on span "Show 10 more" at bounding box center [210, 243] width 34 height 8
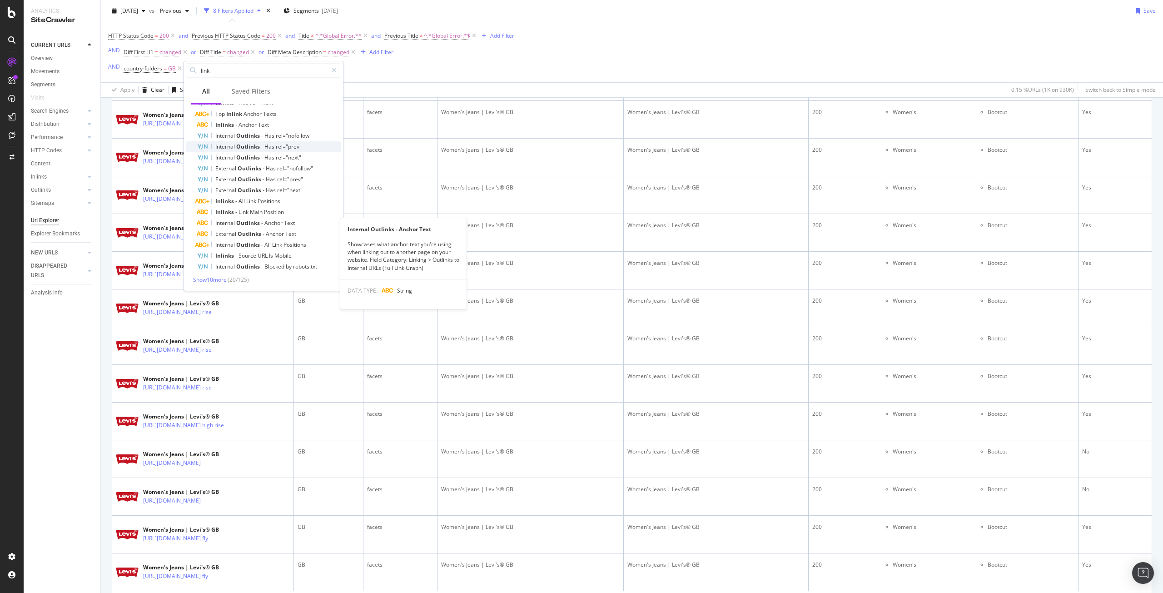
scroll to position [72, 0]
click at [221, 75] on input "link" at bounding box center [264, 71] width 128 height 14
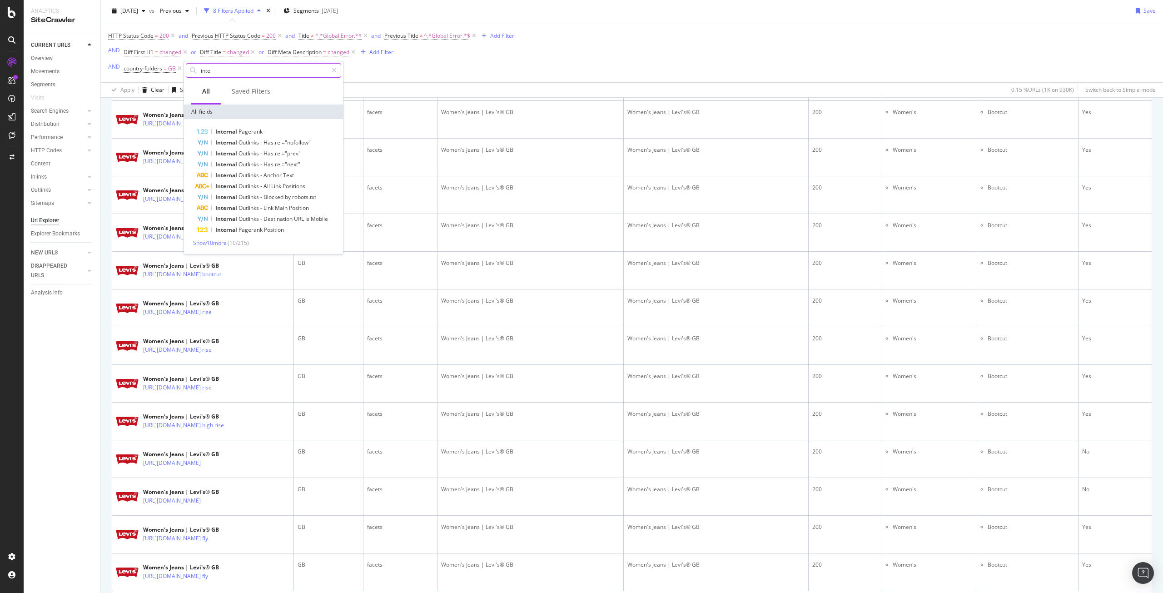
scroll to position [0, 0]
click at [219, 244] on span "Show 3 more" at bounding box center [208, 244] width 30 height 8
click at [242, 70] on input "internal inl" at bounding box center [264, 71] width 128 height 14
type input "l"
type input "sample"
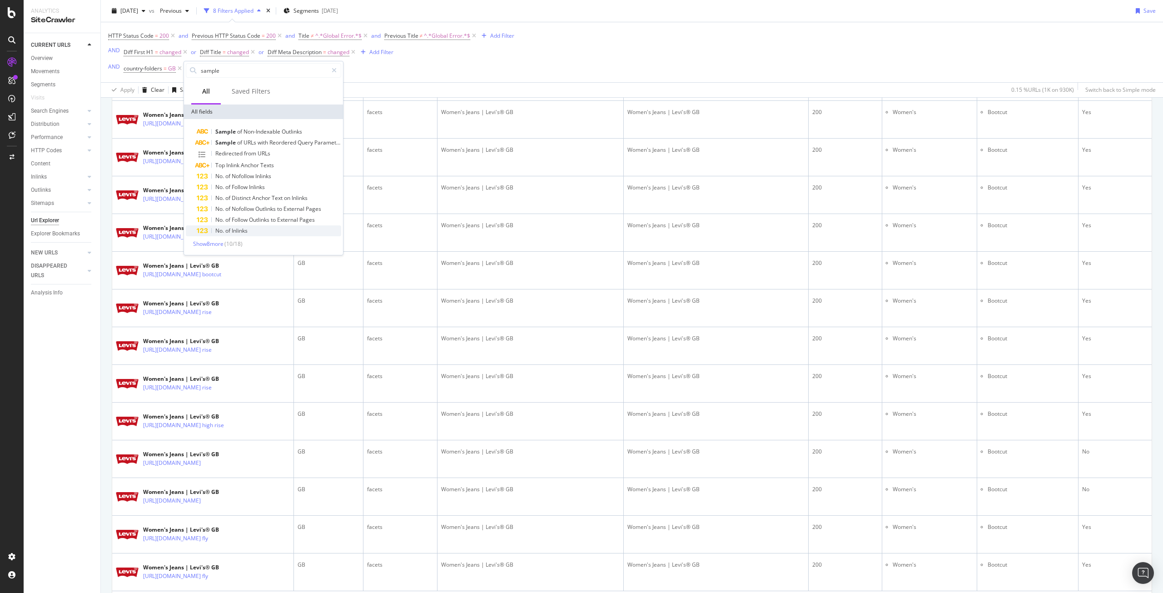
click at [231, 229] on span "of" at bounding box center [228, 231] width 6 height 8
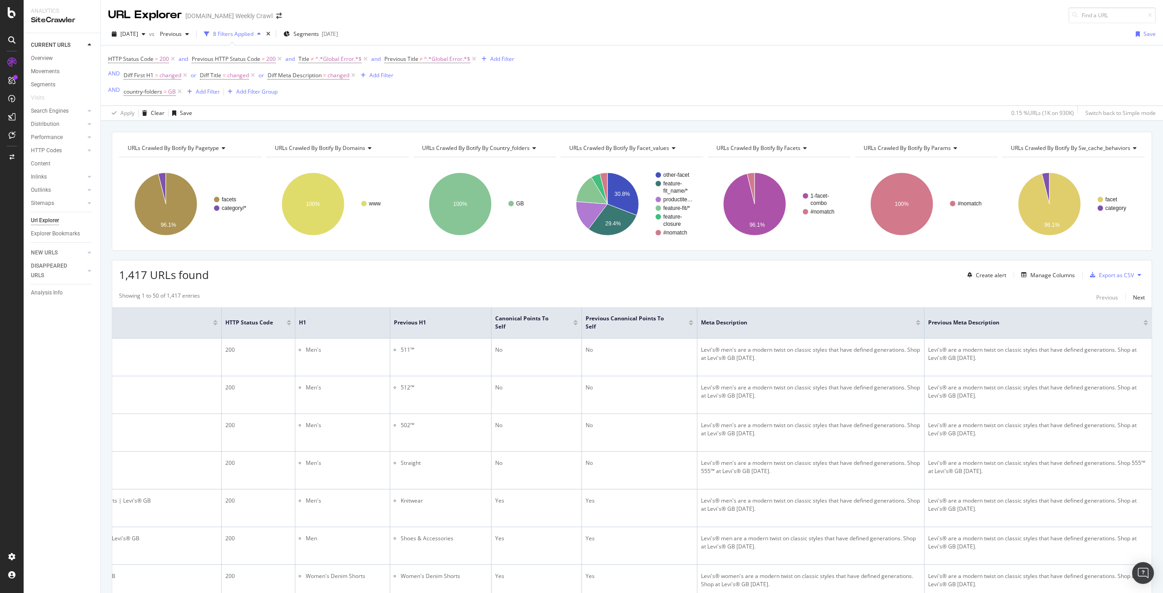
click at [1066, 269] on div "Create alert Manage Columns Export as CSV" at bounding box center [1054, 274] width 181 height 15
click at [1059, 276] on div "Manage Columns" at bounding box center [1053, 275] width 45 height 8
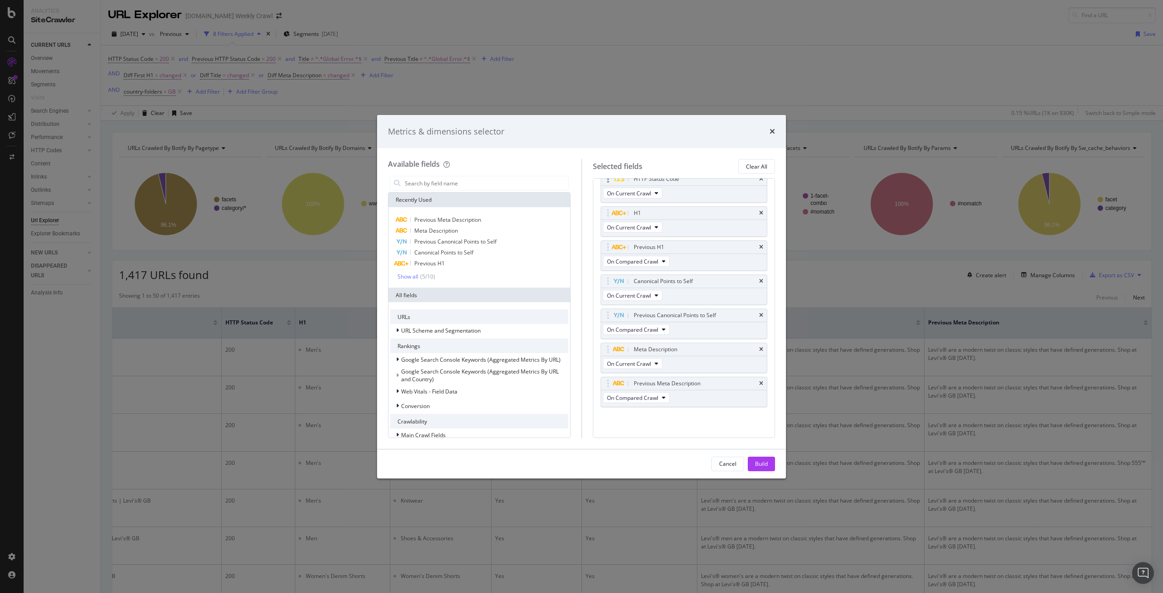
scroll to position [150, 0]
click at [503, 184] on input "modal" at bounding box center [486, 183] width 165 height 14
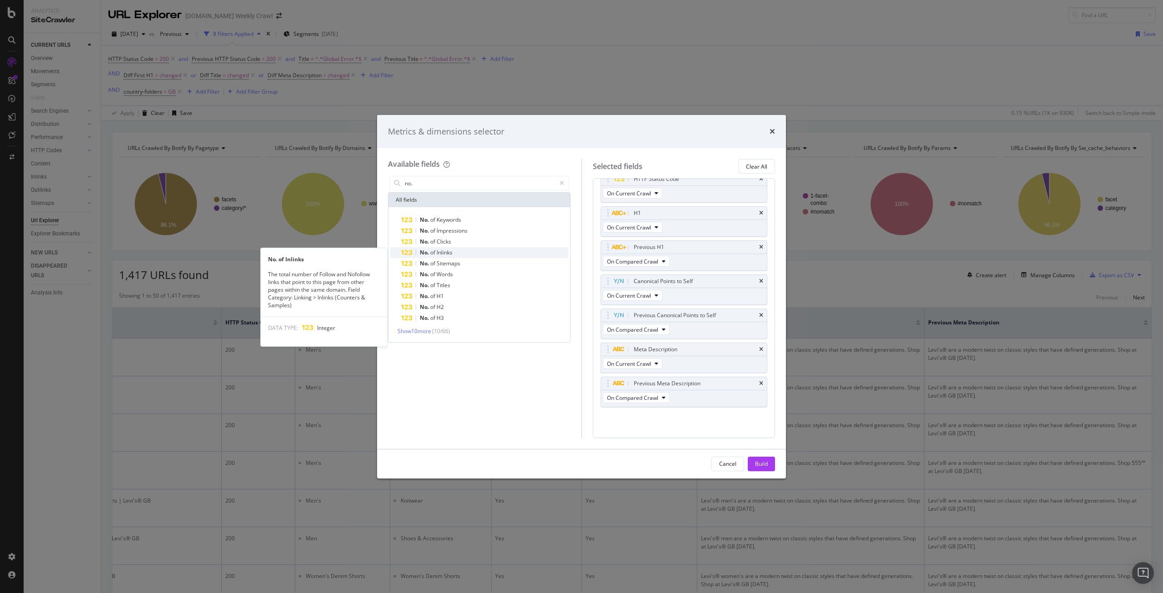
type input "no."
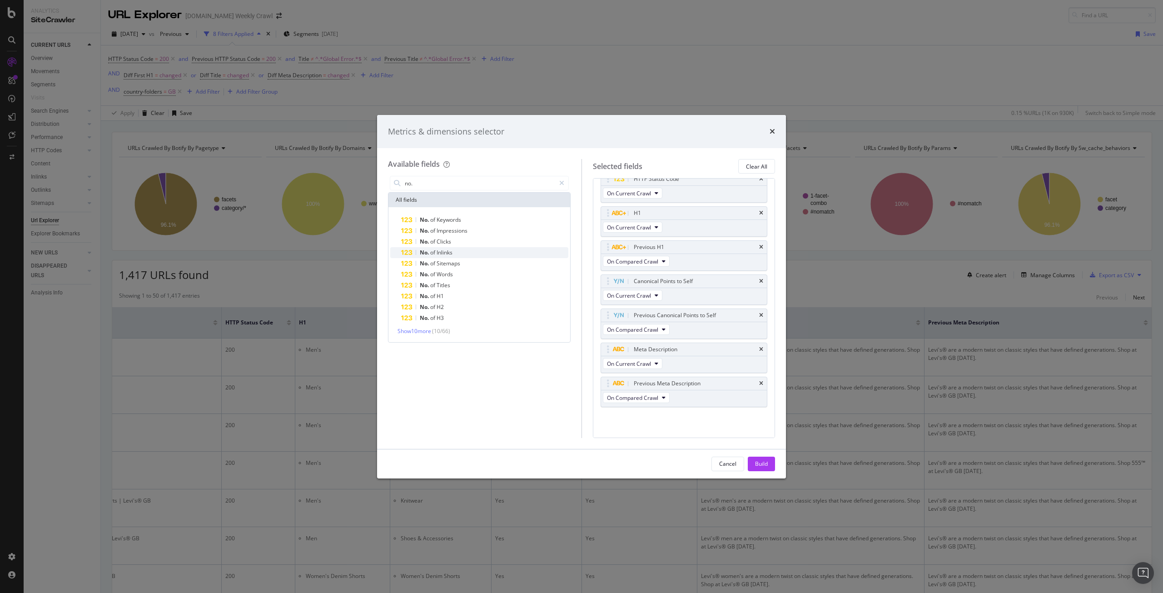
click at [422, 253] on span "No." at bounding box center [425, 253] width 10 height 8
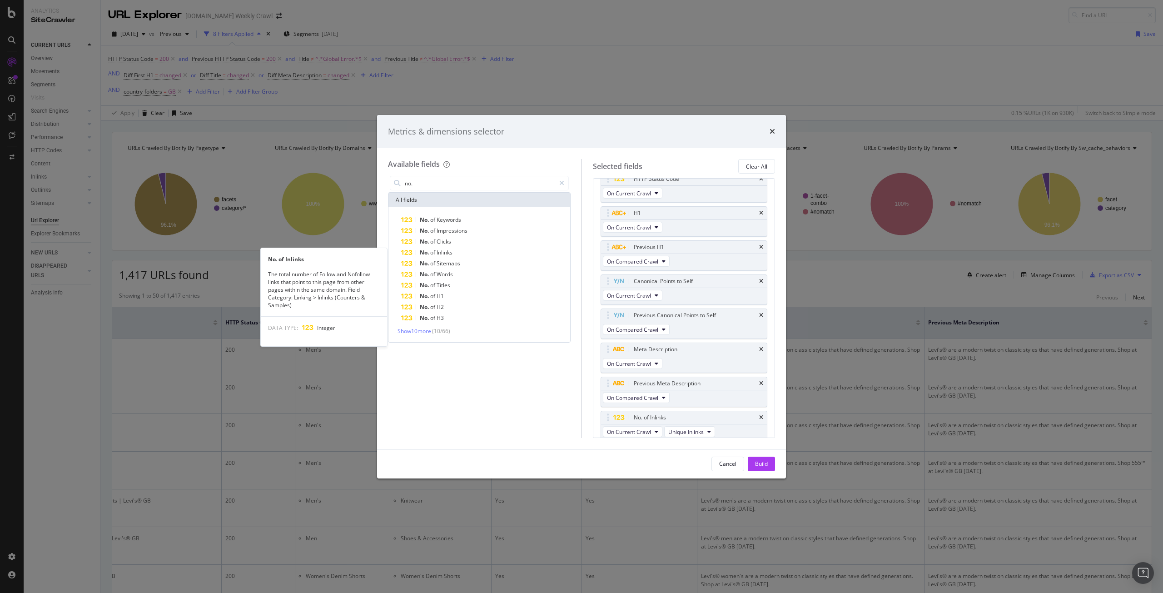
scroll to position [154, 0]
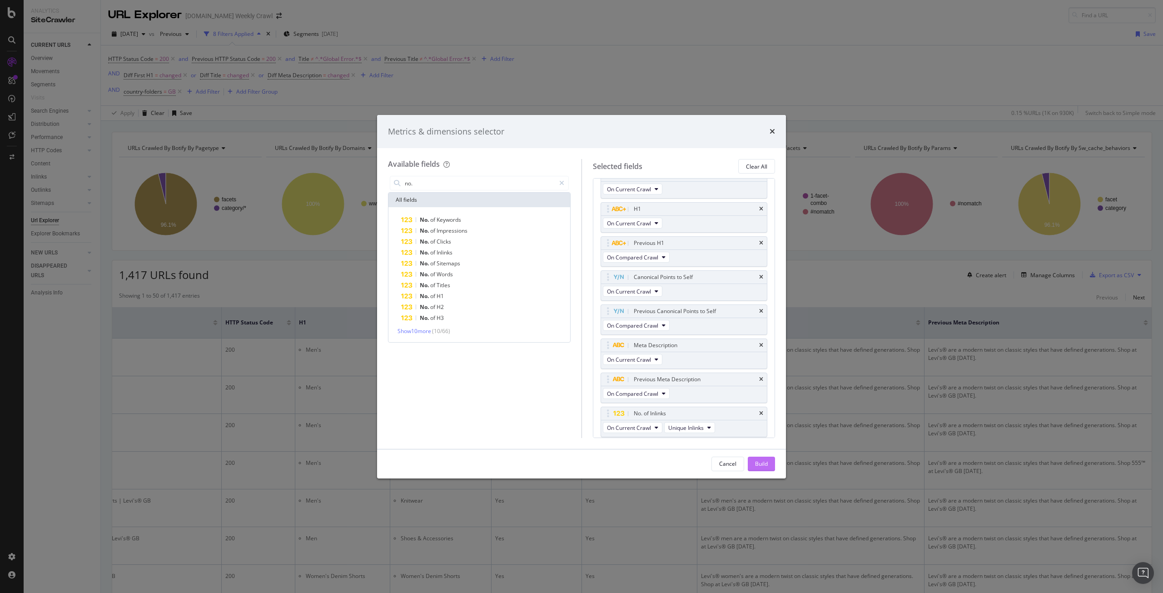
click at [756, 460] on div "Build" at bounding box center [761, 464] width 13 height 8
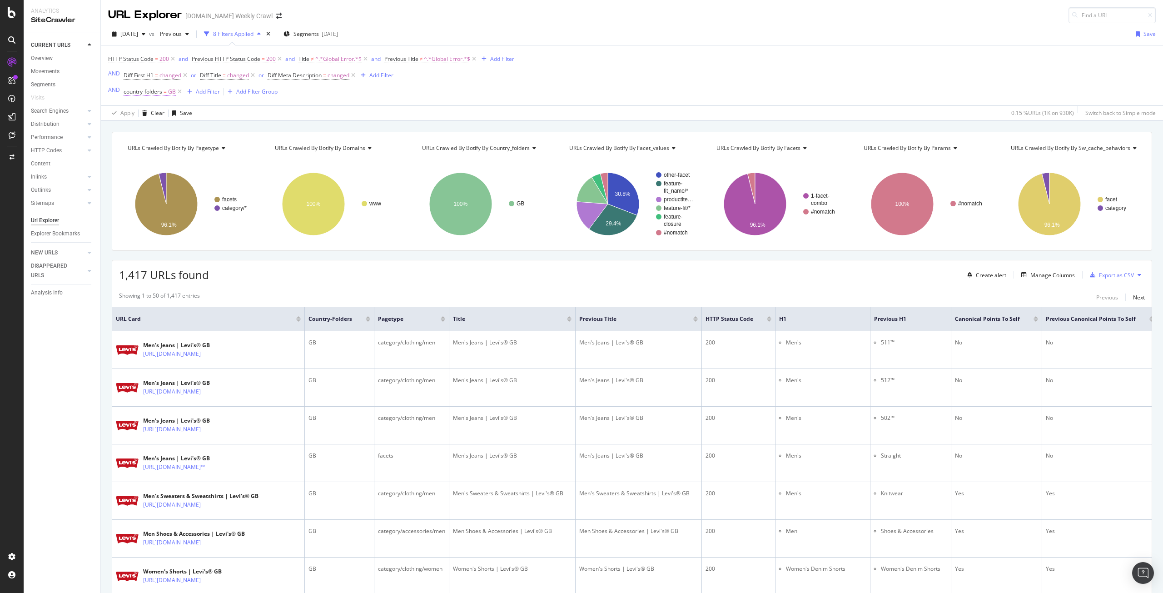
click at [152, 92] on span "country-folders" at bounding box center [143, 92] width 39 height 8
click at [314, 129] on div "URLs Crawled By Botify By pagetype Chart (by Value) Table Expand Export as CSV …" at bounding box center [632, 132] width 1062 height 22
click at [180, 92] on icon at bounding box center [180, 91] width 8 height 9
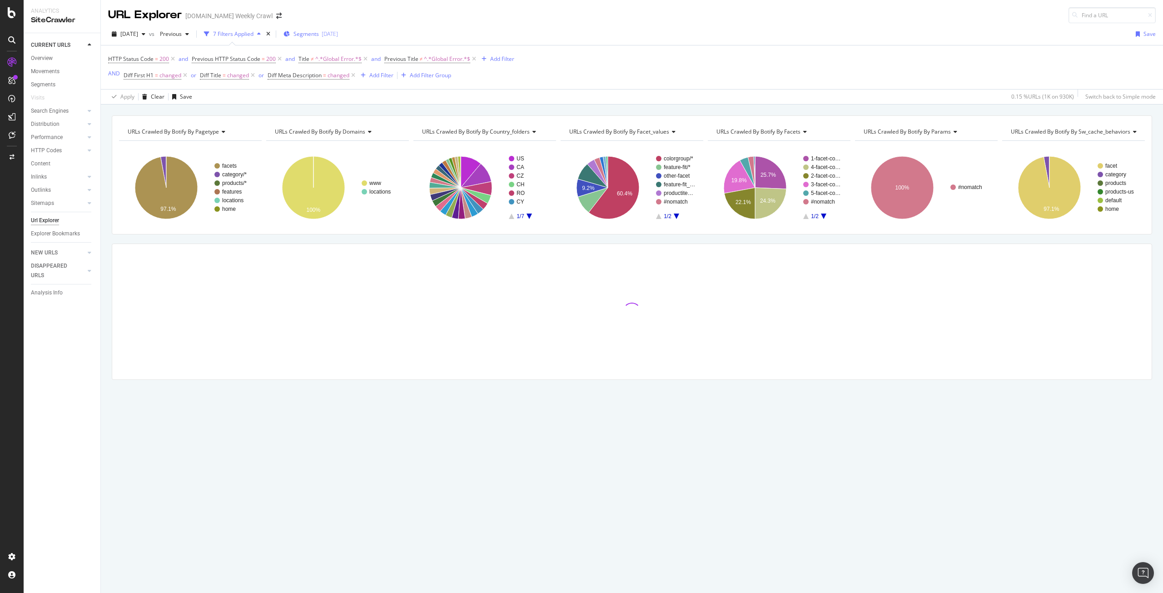
click at [319, 33] on span "Segments" at bounding box center [306, 34] width 25 height 8
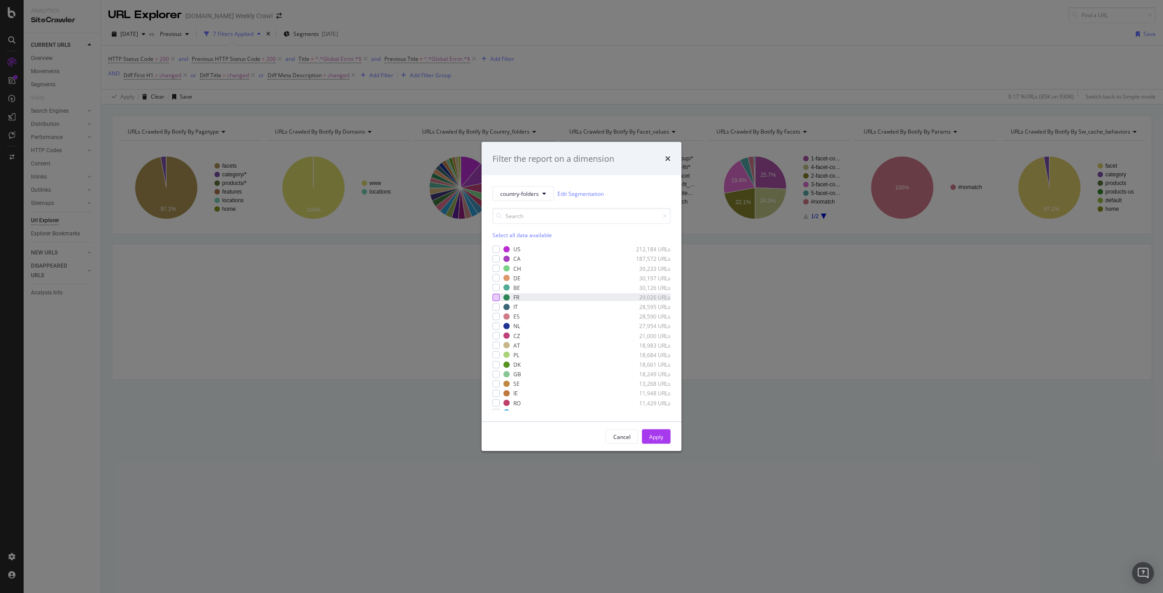
click at [498, 298] on div "modal" at bounding box center [496, 297] width 7 height 7
click at [497, 309] on div "modal" at bounding box center [496, 306] width 7 height 7
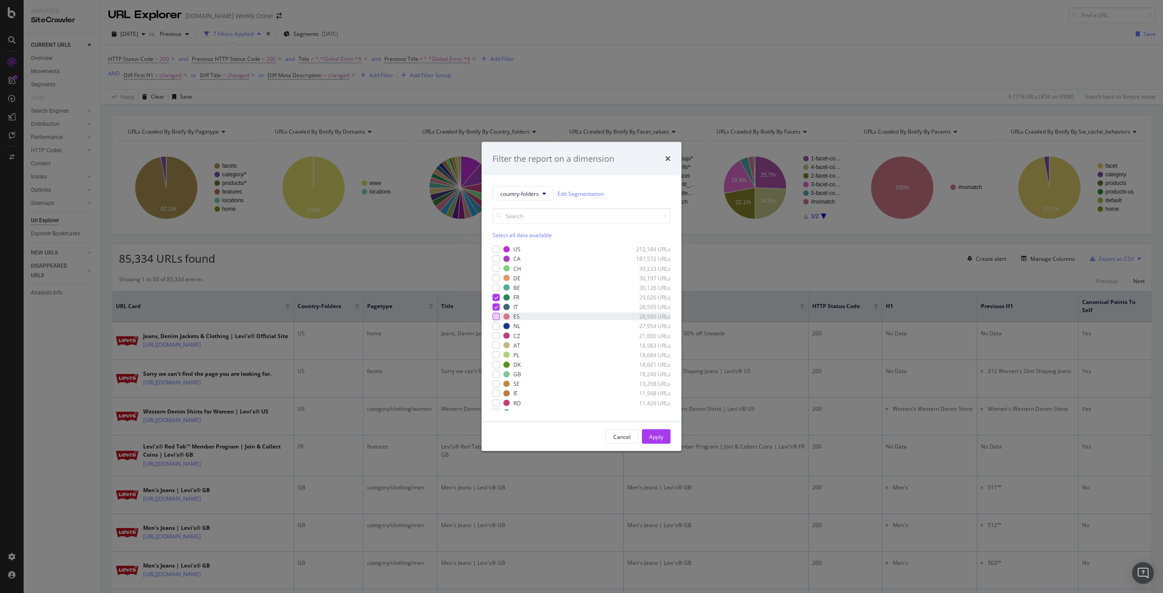
click at [497, 319] on div "modal" at bounding box center [496, 316] width 7 height 7
click at [497, 328] on div "modal" at bounding box center [496, 326] width 7 height 7
click at [496, 279] on div "modal" at bounding box center [496, 277] width 7 height 7
click at [497, 375] on div "modal" at bounding box center [496, 373] width 7 height 7
click at [664, 438] on button "Apply" at bounding box center [656, 436] width 29 height 15
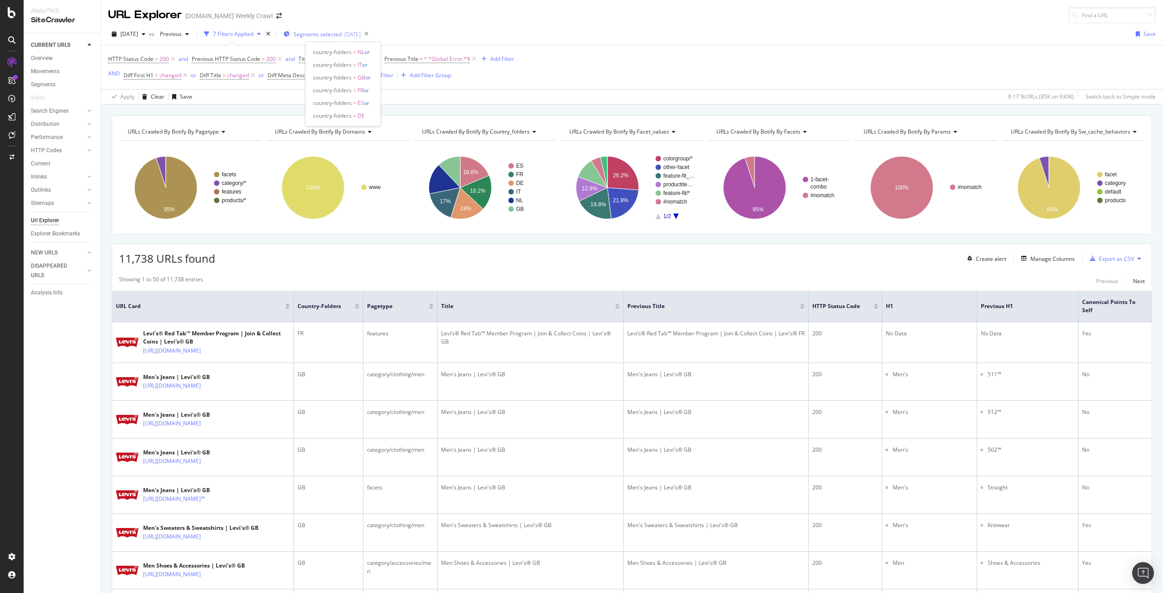
click at [360, 38] on div "2025-08-06" at bounding box center [352, 34] width 16 height 8
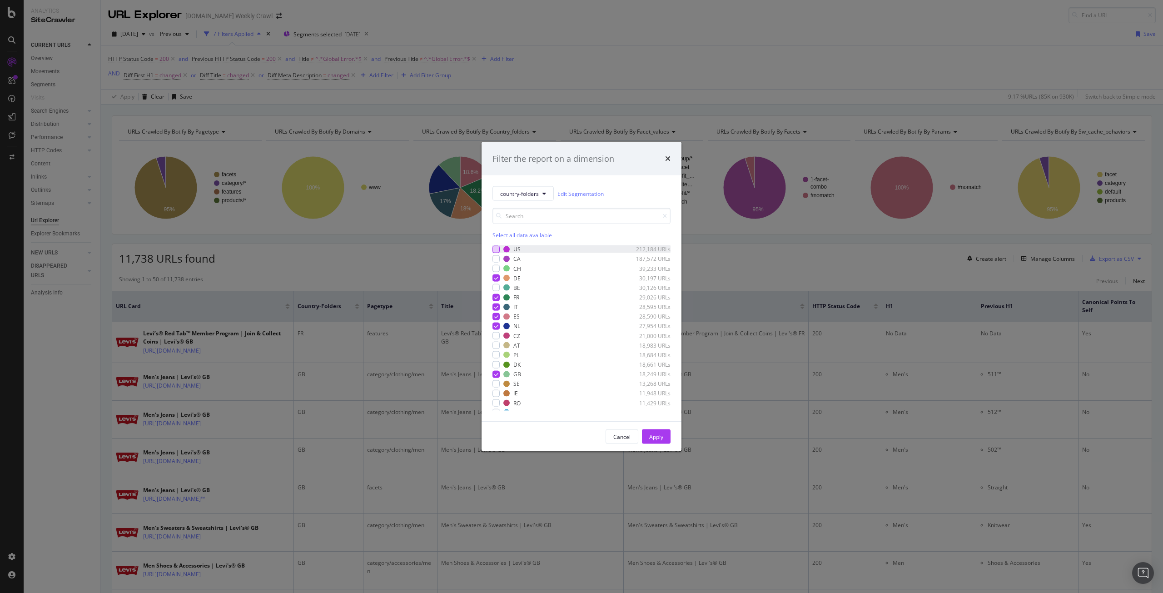
click at [496, 245] on div "modal" at bounding box center [496, 248] width 7 height 7
click at [496, 354] on div "modal" at bounding box center [496, 354] width 7 height 7
click at [658, 442] on div "Apply" at bounding box center [656, 437] width 14 height 14
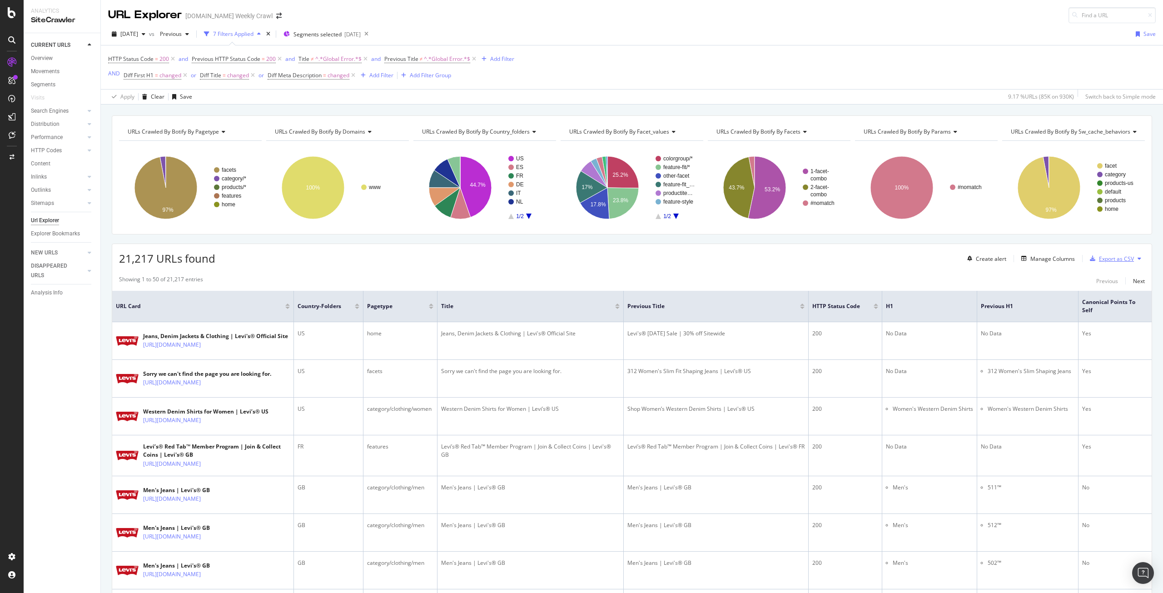
click at [1102, 259] on div "Export as CSV" at bounding box center [1116, 259] width 35 height 8
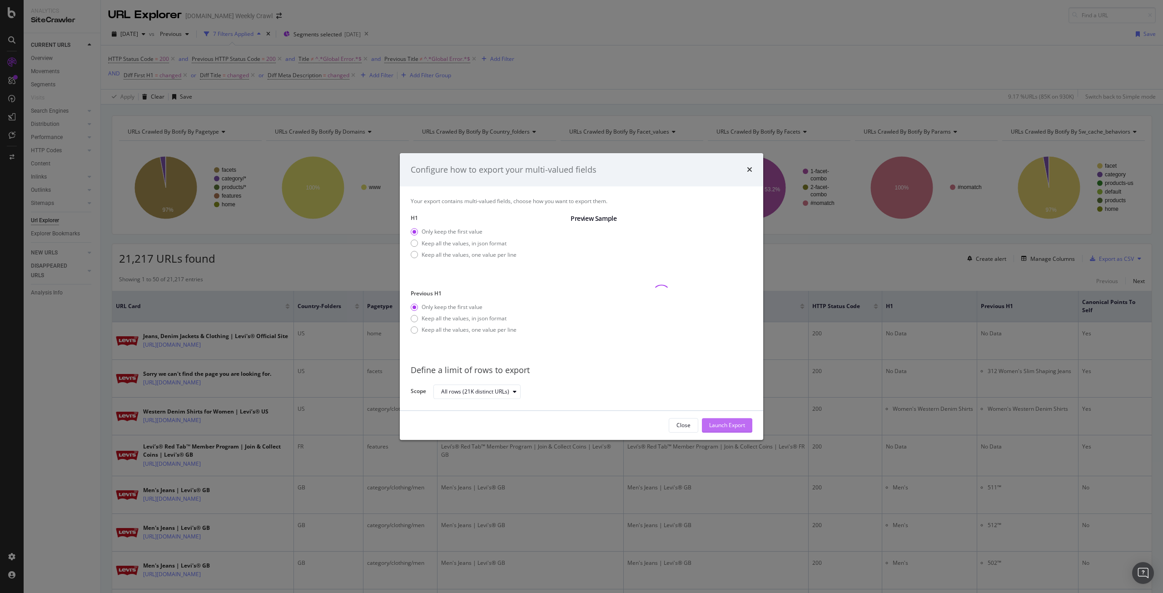
click at [727, 422] on div "Launch Export" at bounding box center [727, 426] width 36 height 8
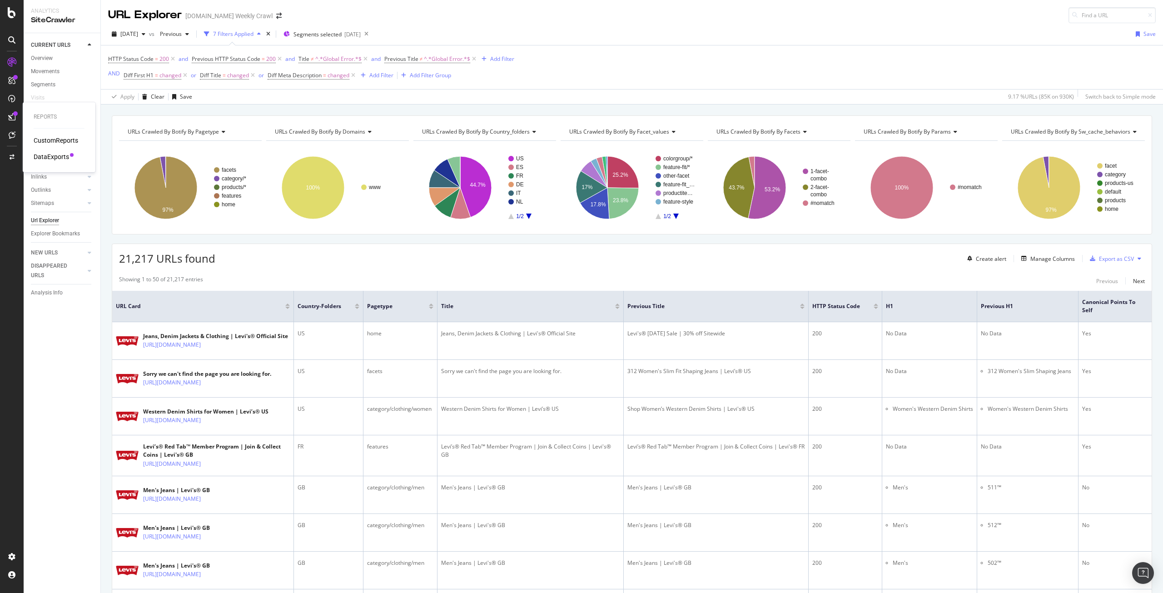
click at [58, 159] on div "DataExports" at bounding box center [51, 156] width 35 height 9
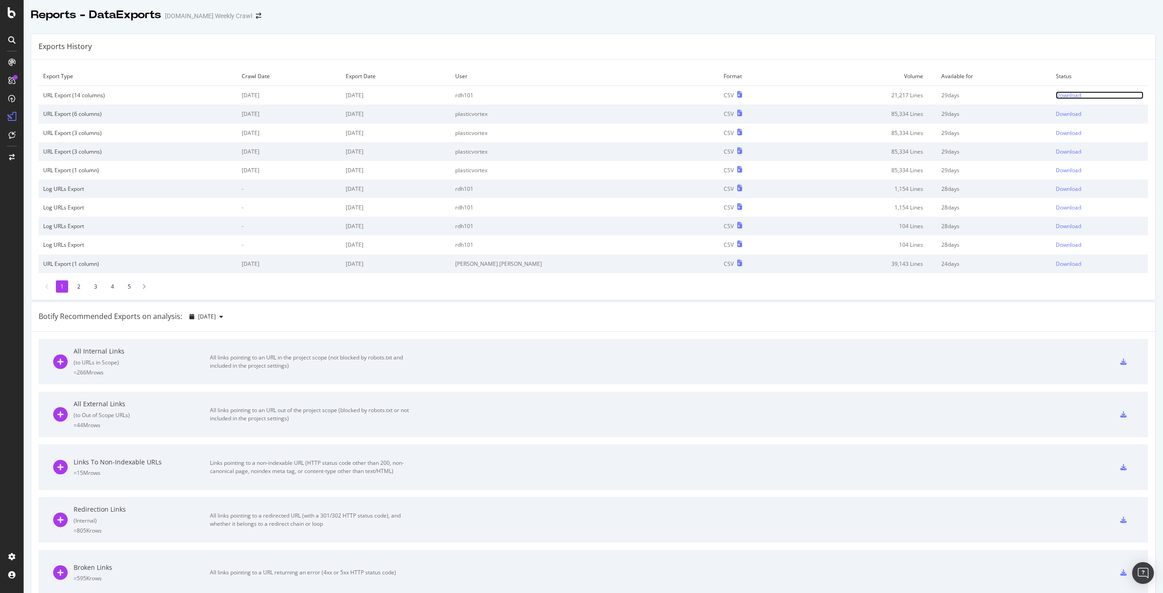
click at [1056, 92] on div "Download" at bounding box center [1068, 95] width 25 height 8
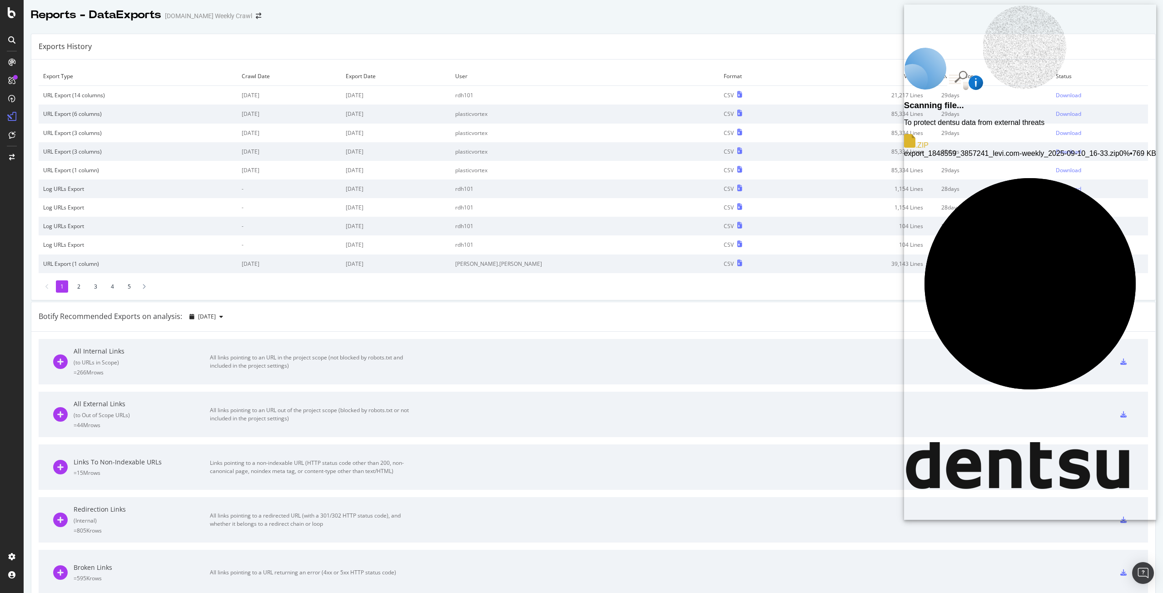
click at [1120, 150] on span "0% • 769 KB" at bounding box center [1138, 154] width 37 height 8
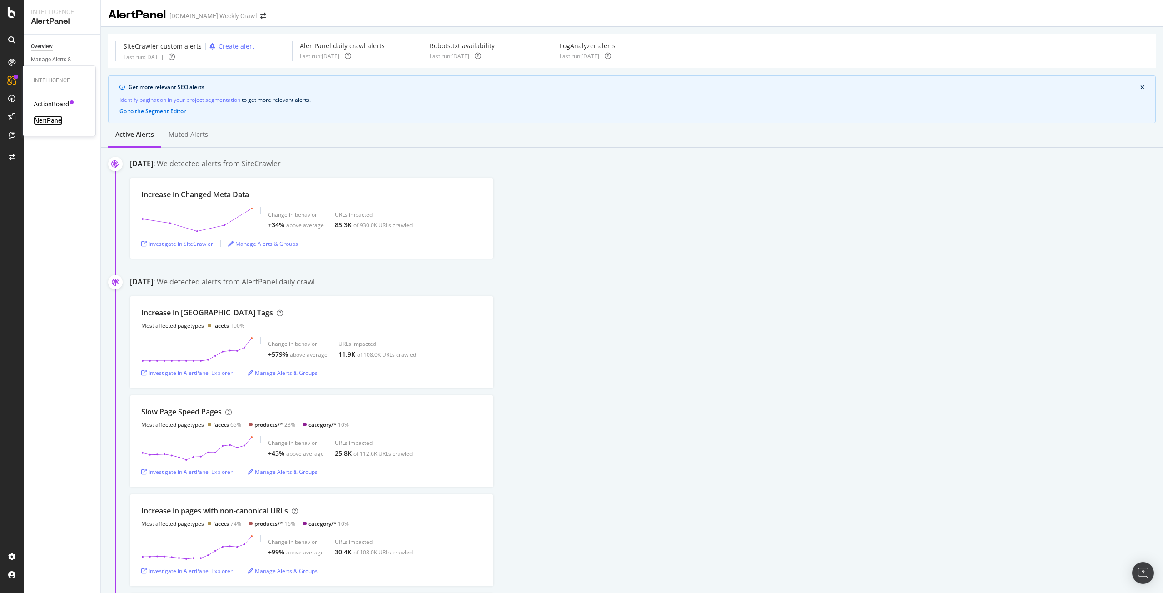
click at [51, 117] on div "AlertPanel" at bounding box center [48, 120] width 29 height 9
